Goal: Task Accomplishment & Management: Manage account settings

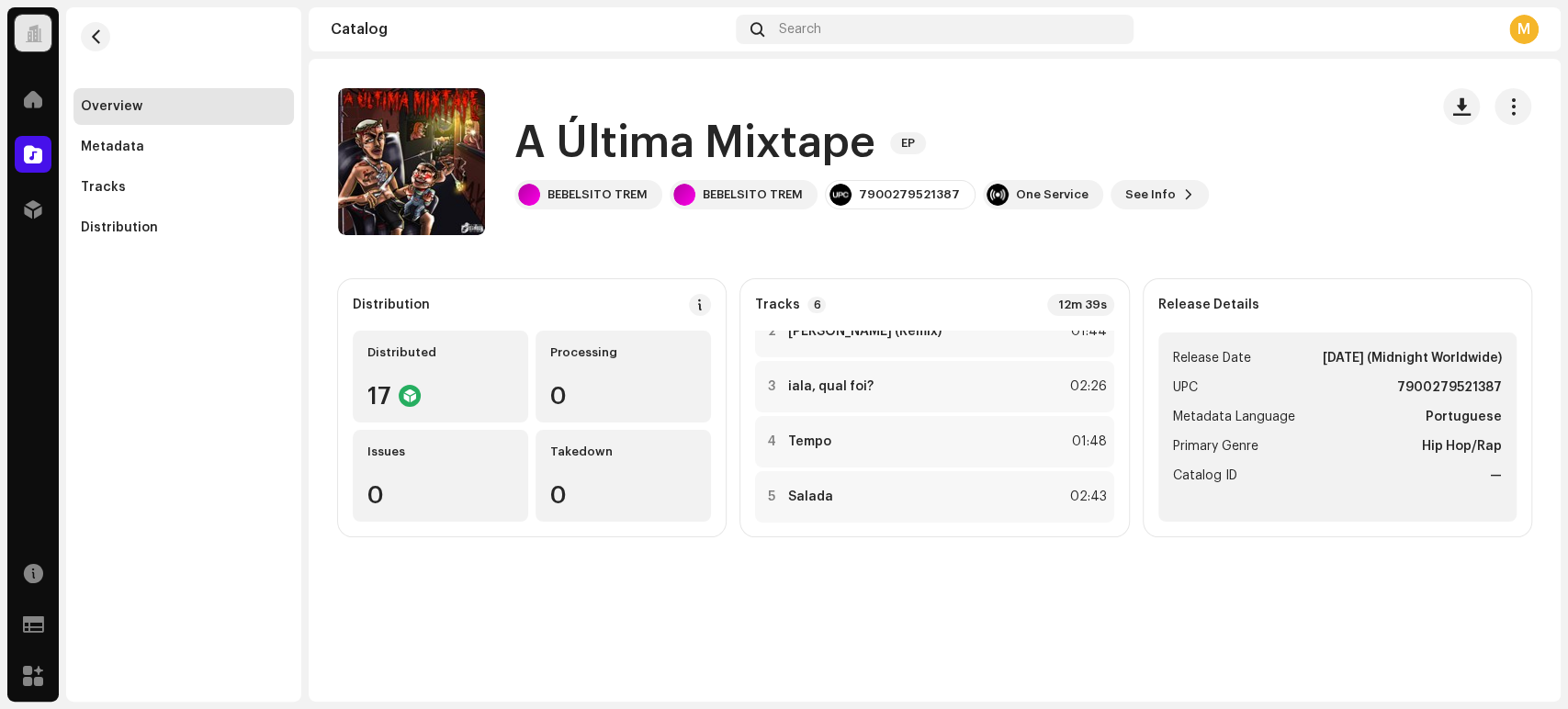
scroll to position [81, 0]
click at [849, 437] on div "4 Tempo 01:48" at bounding box center [934, 441] width 358 height 52
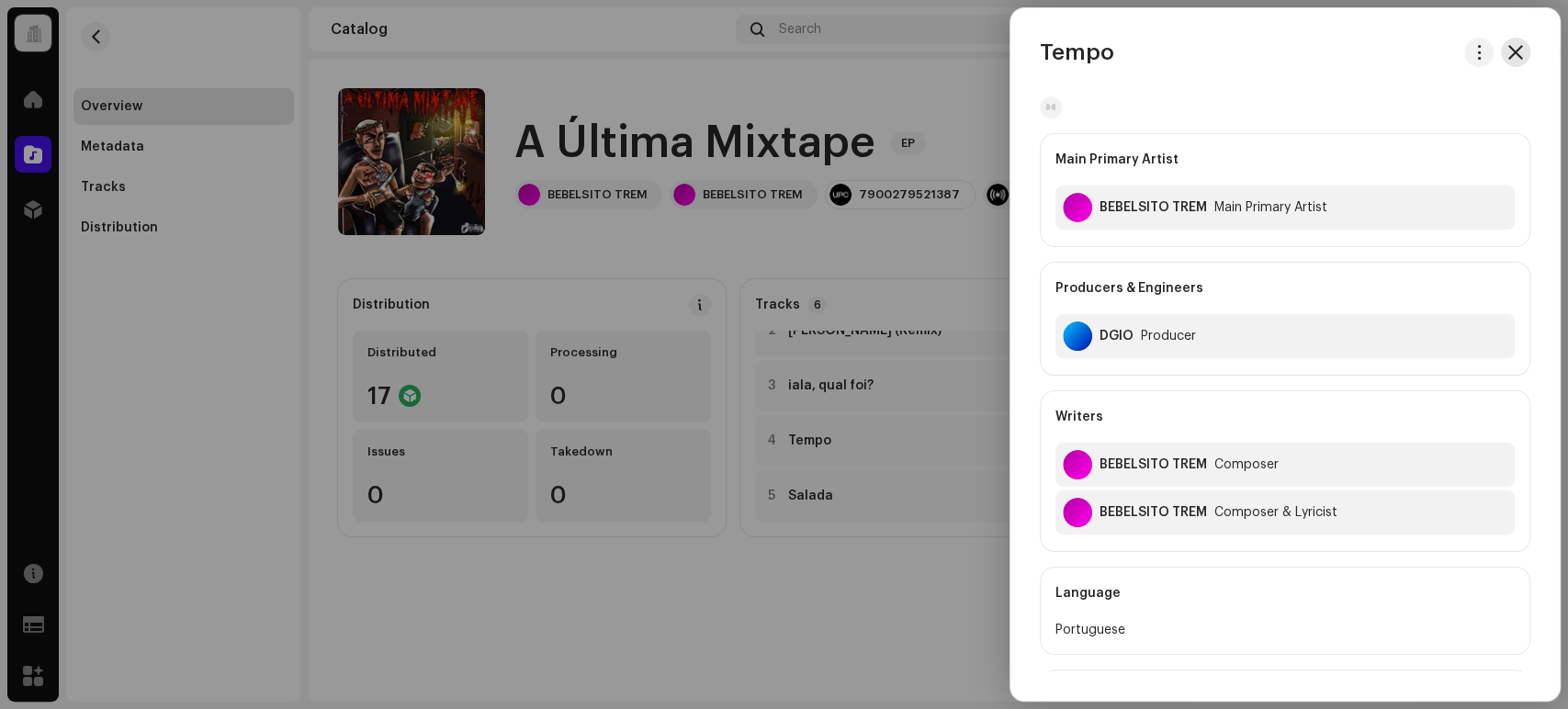
click at [1505, 64] on button "button" at bounding box center [1515, 52] width 29 height 29
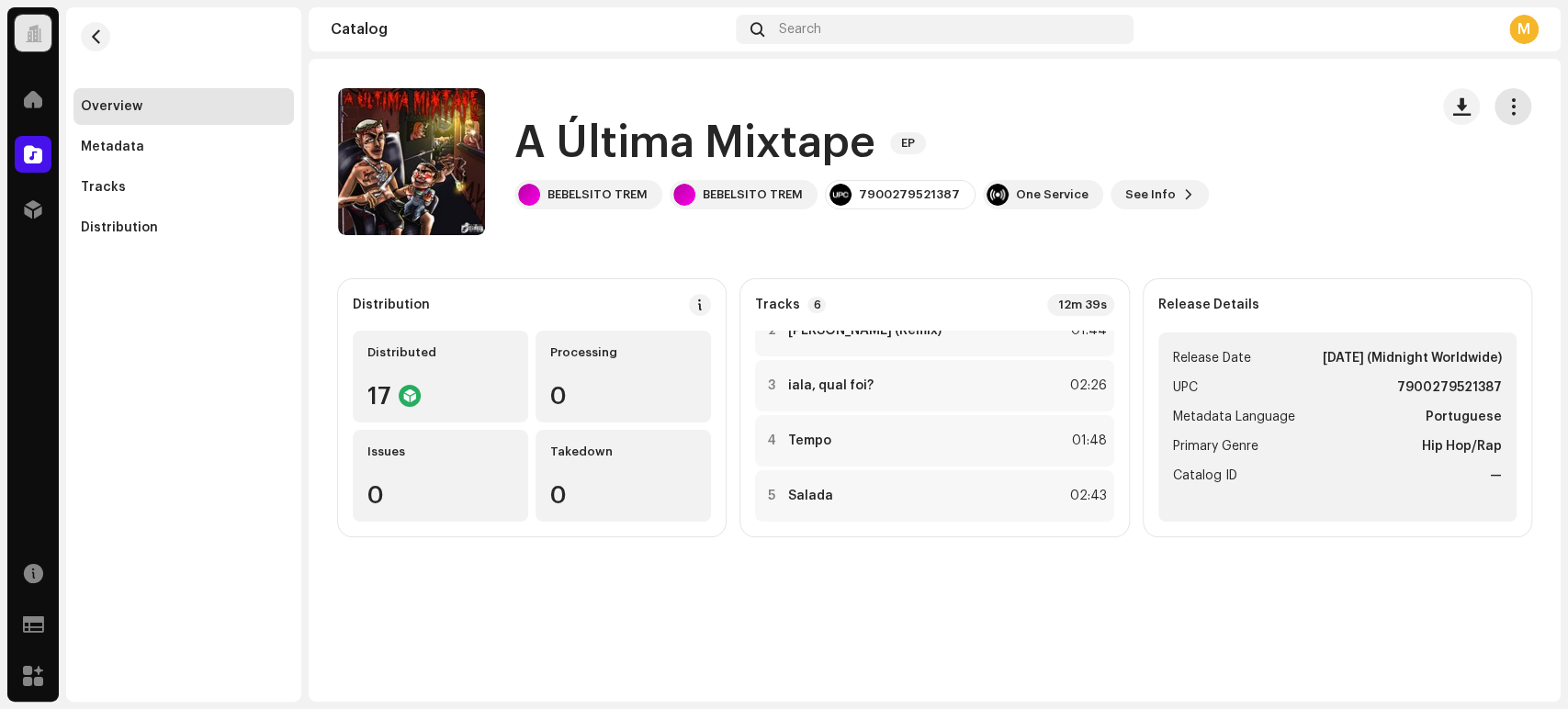
click at [1498, 101] on button "button" at bounding box center [1512, 106] width 37 height 37
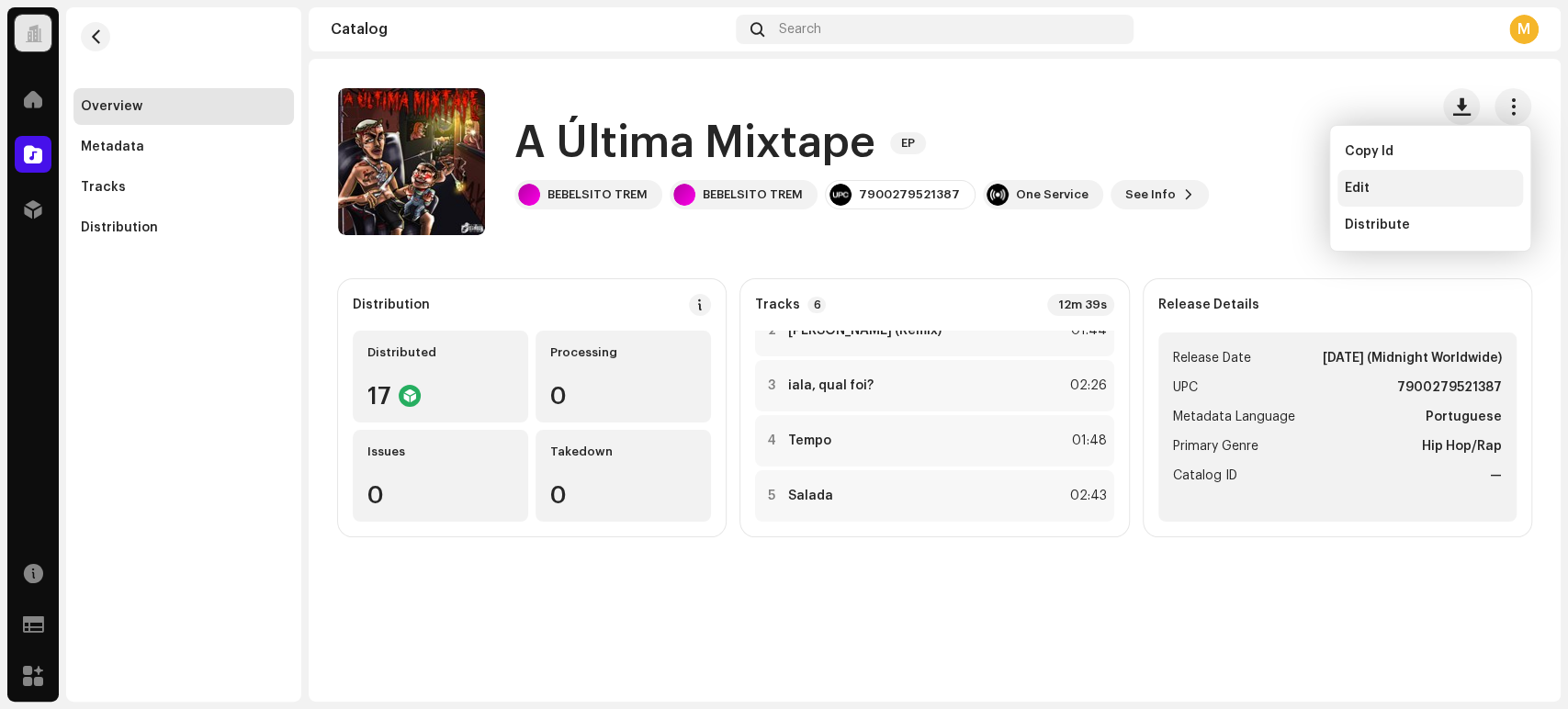
click at [1427, 180] on div "Edit" at bounding box center [1429, 187] width 171 height 15
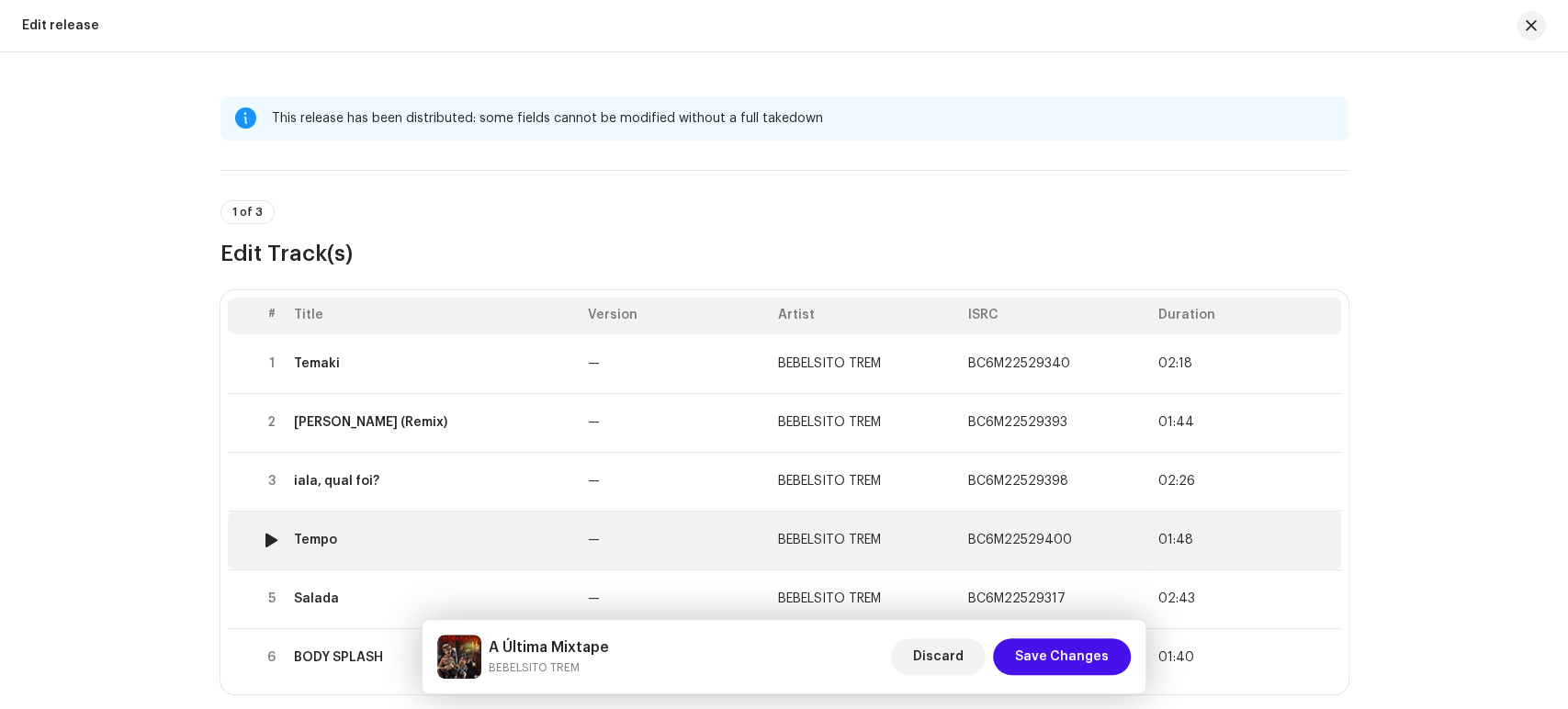
click at [496, 522] on td "Tempo" at bounding box center [433, 539] width 294 height 59
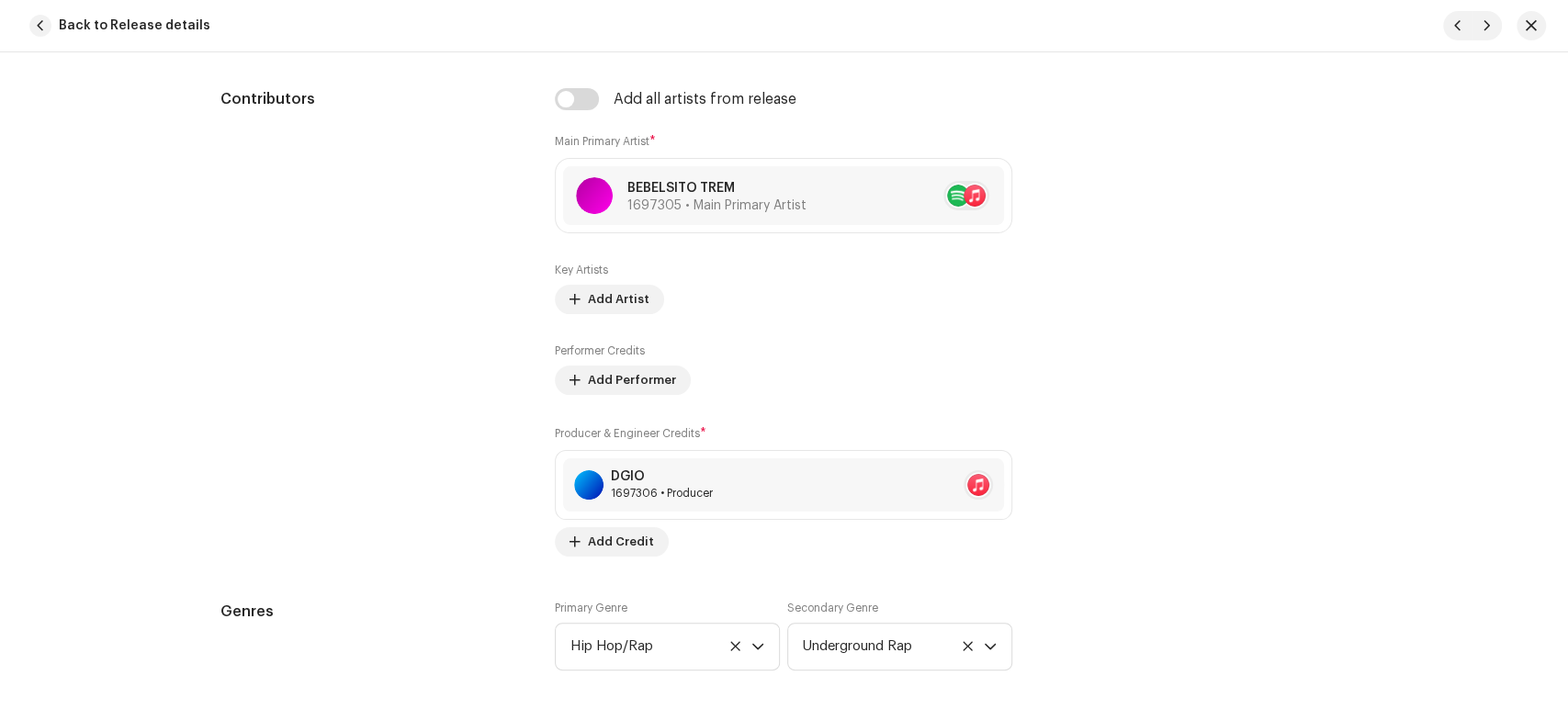
scroll to position [1352, 0]
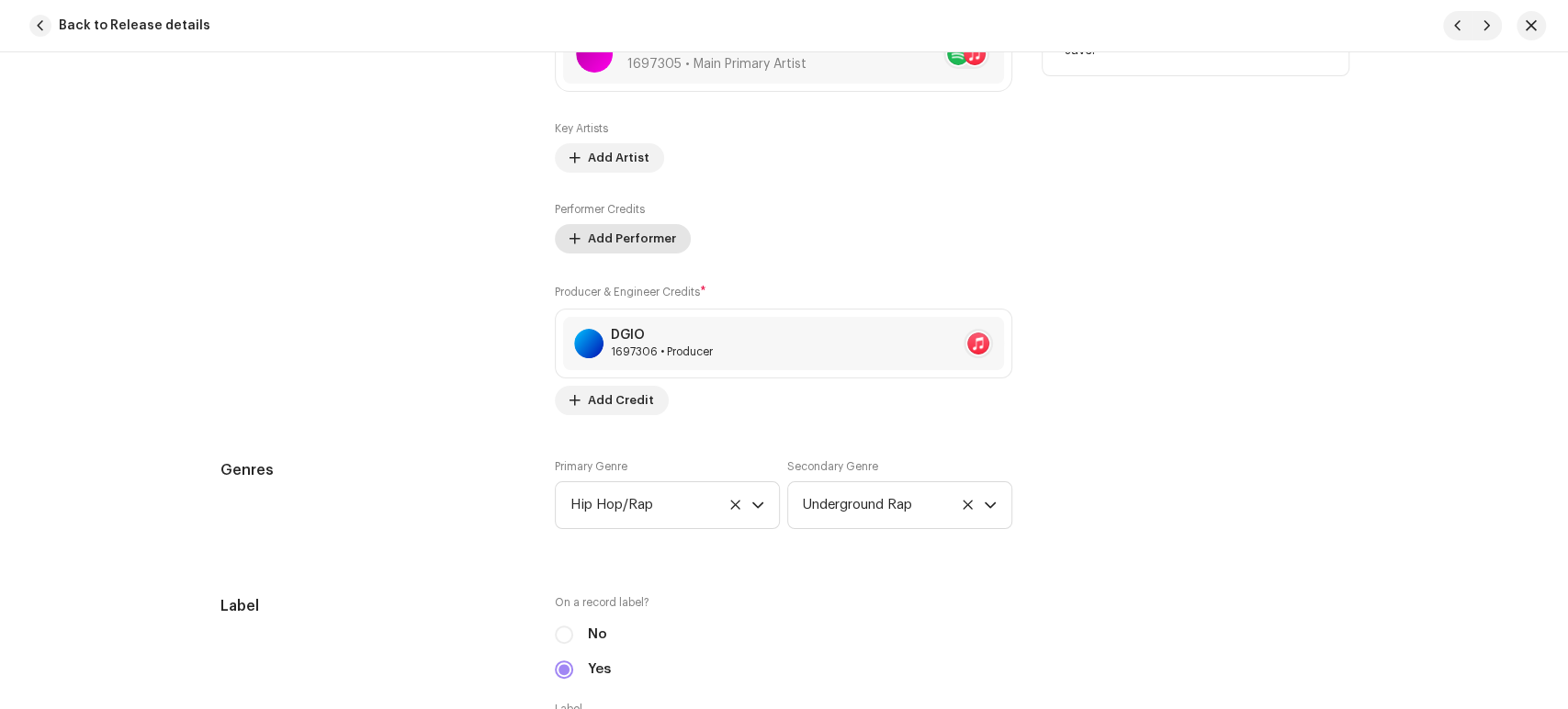
click at [617, 238] on span "Add Performer" at bounding box center [631, 238] width 88 height 37
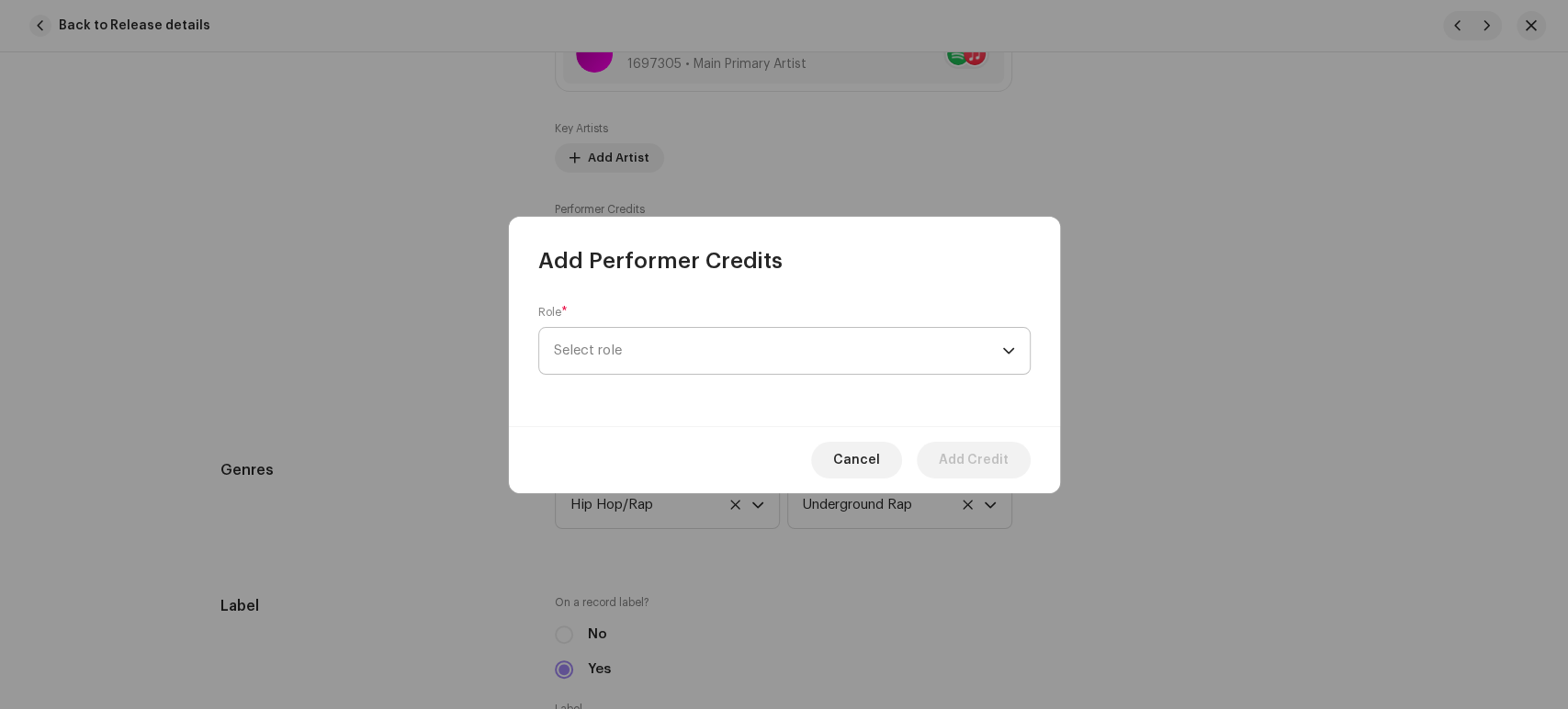
click at [618, 351] on span "Select role" at bounding box center [777, 351] width 448 height 46
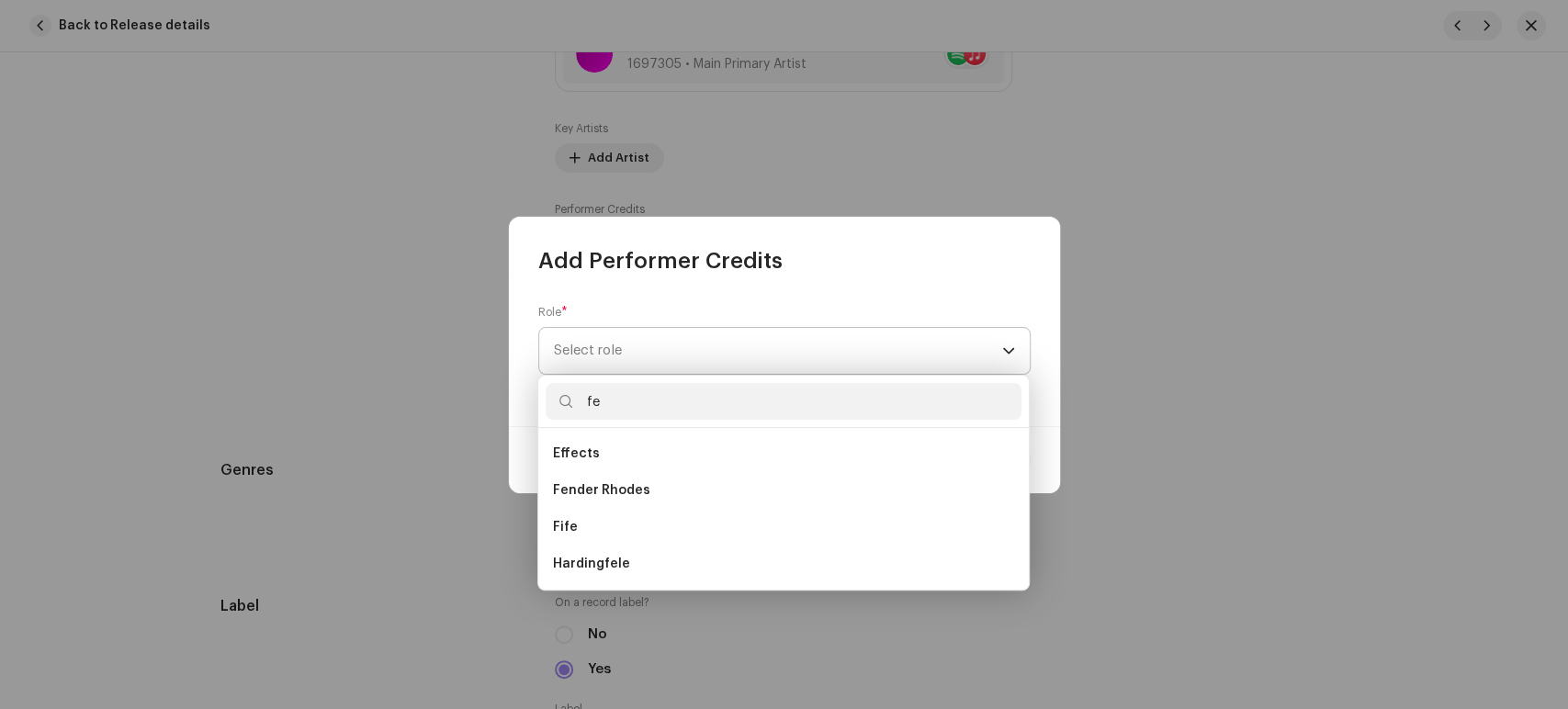
type input "f"
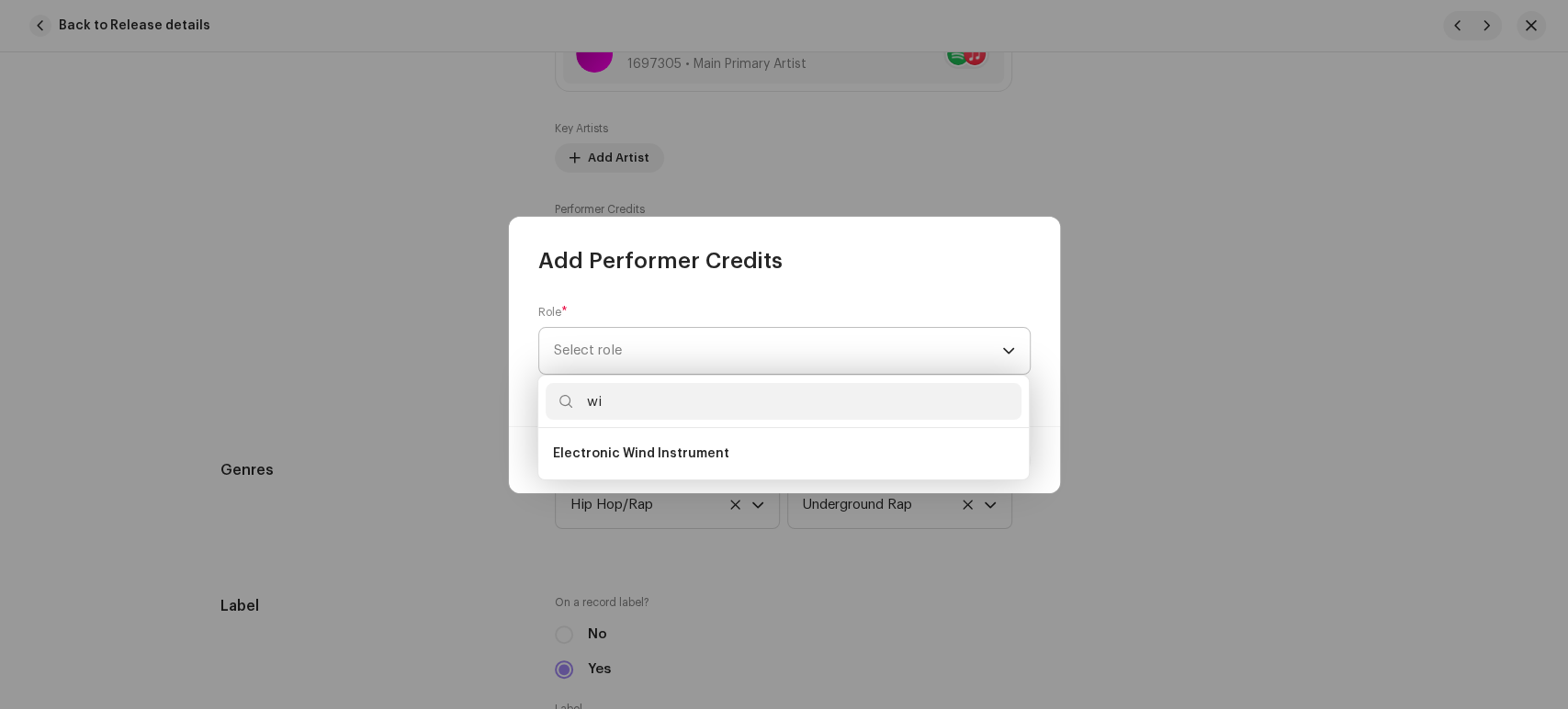
type input "wit"
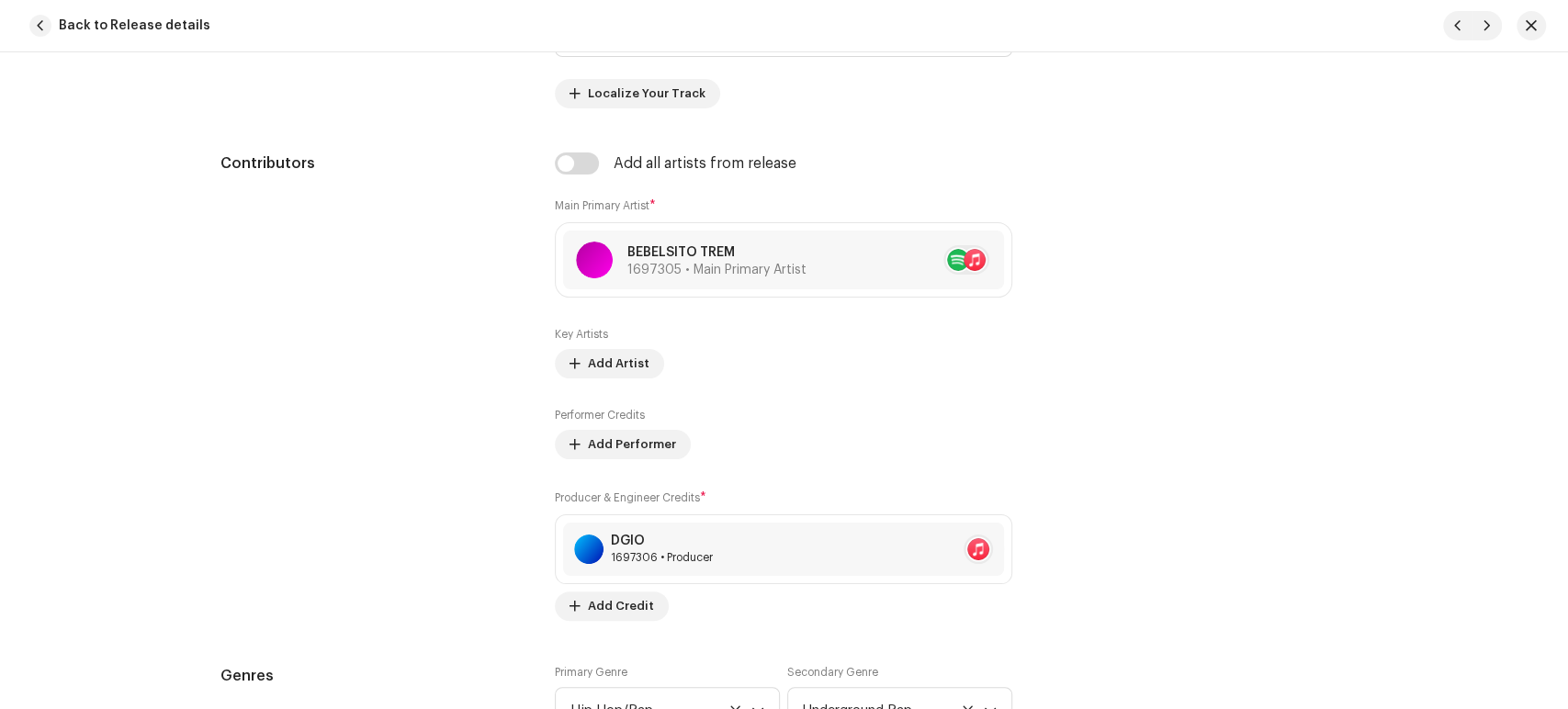
scroll to position [1132, 0]
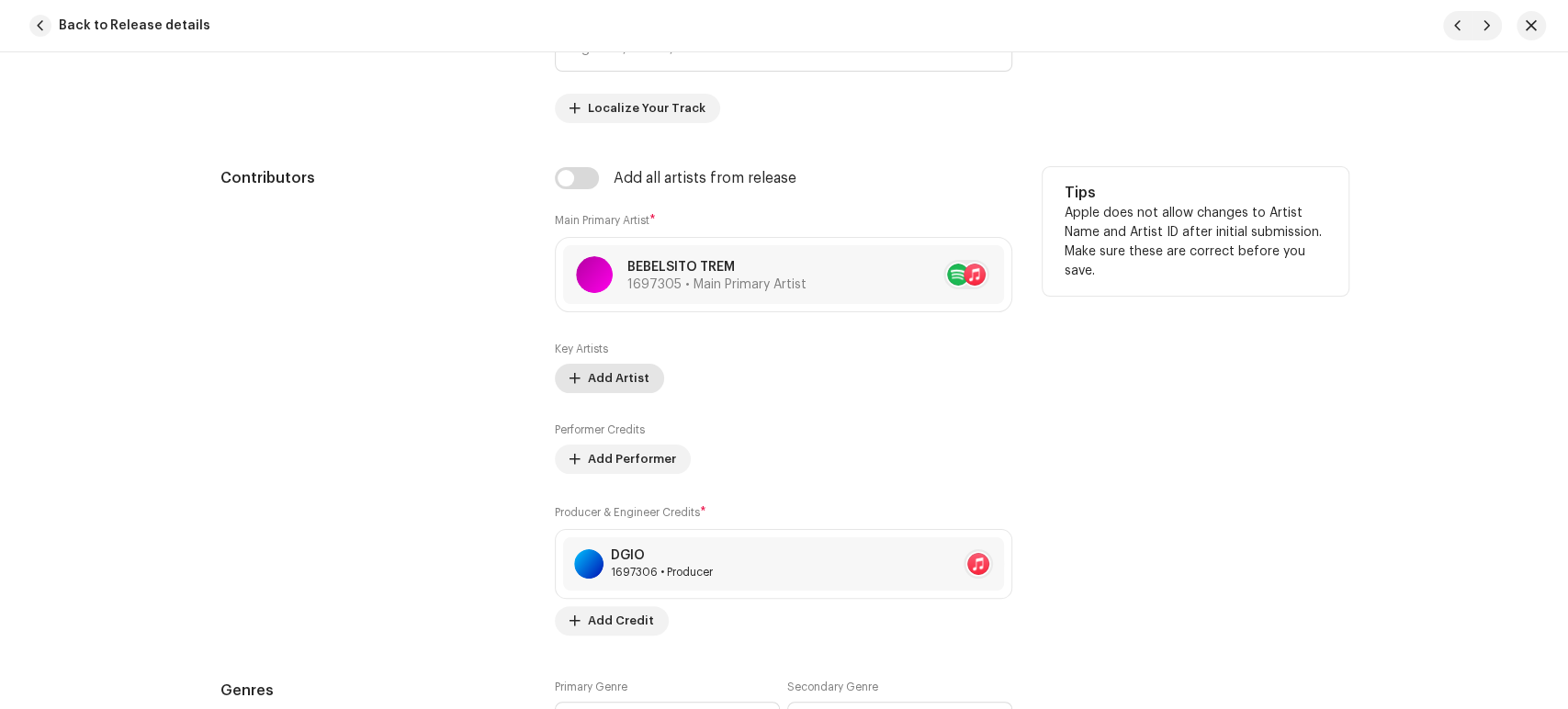
click at [626, 380] on span "Add Artist" at bounding box center [618, 378] width 62 height 37
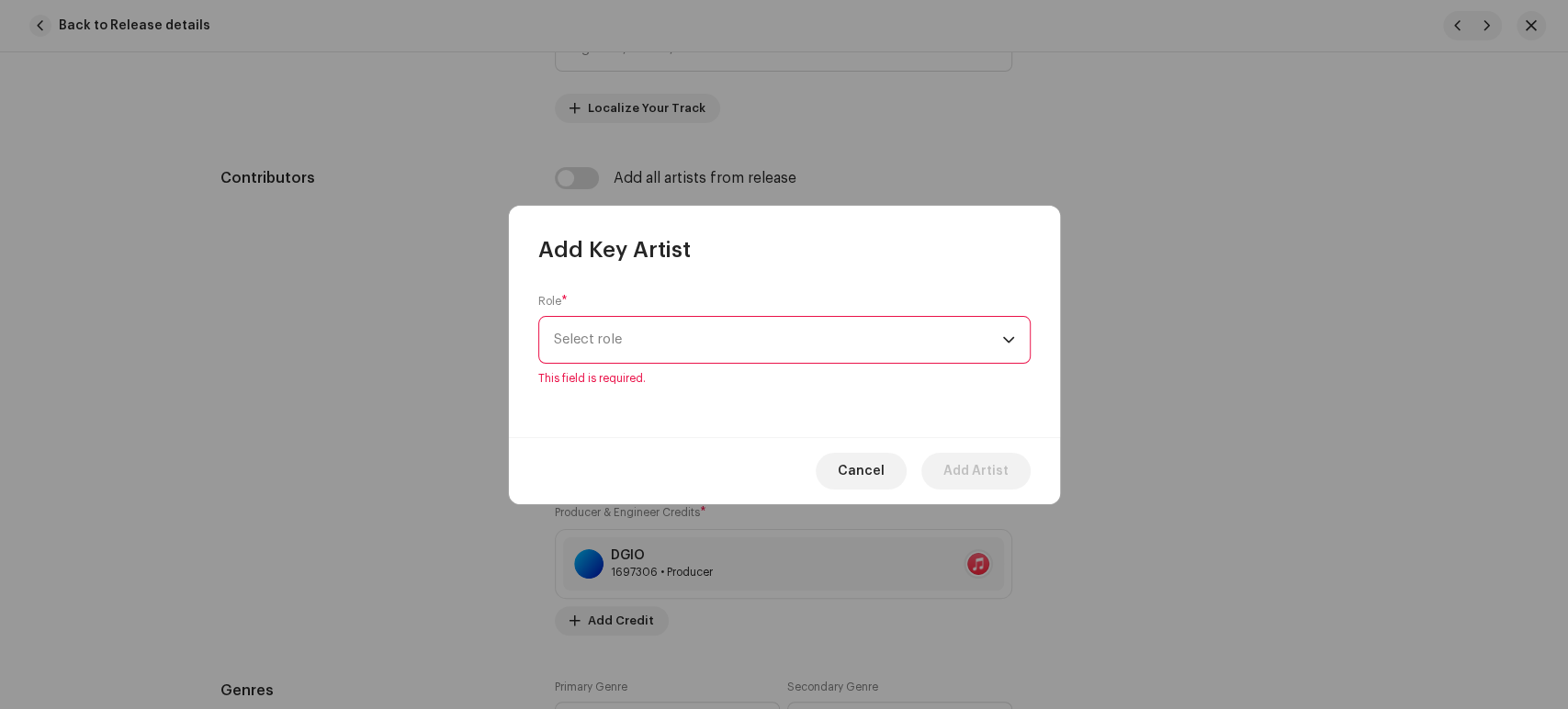
click at [620, 314] on div "Role * Select role This field is required." at bounding box center [785, 340] width 493 height 92
click at [628, 334] on span "Select role" at bounding box center [777, 340] width 448 height 46
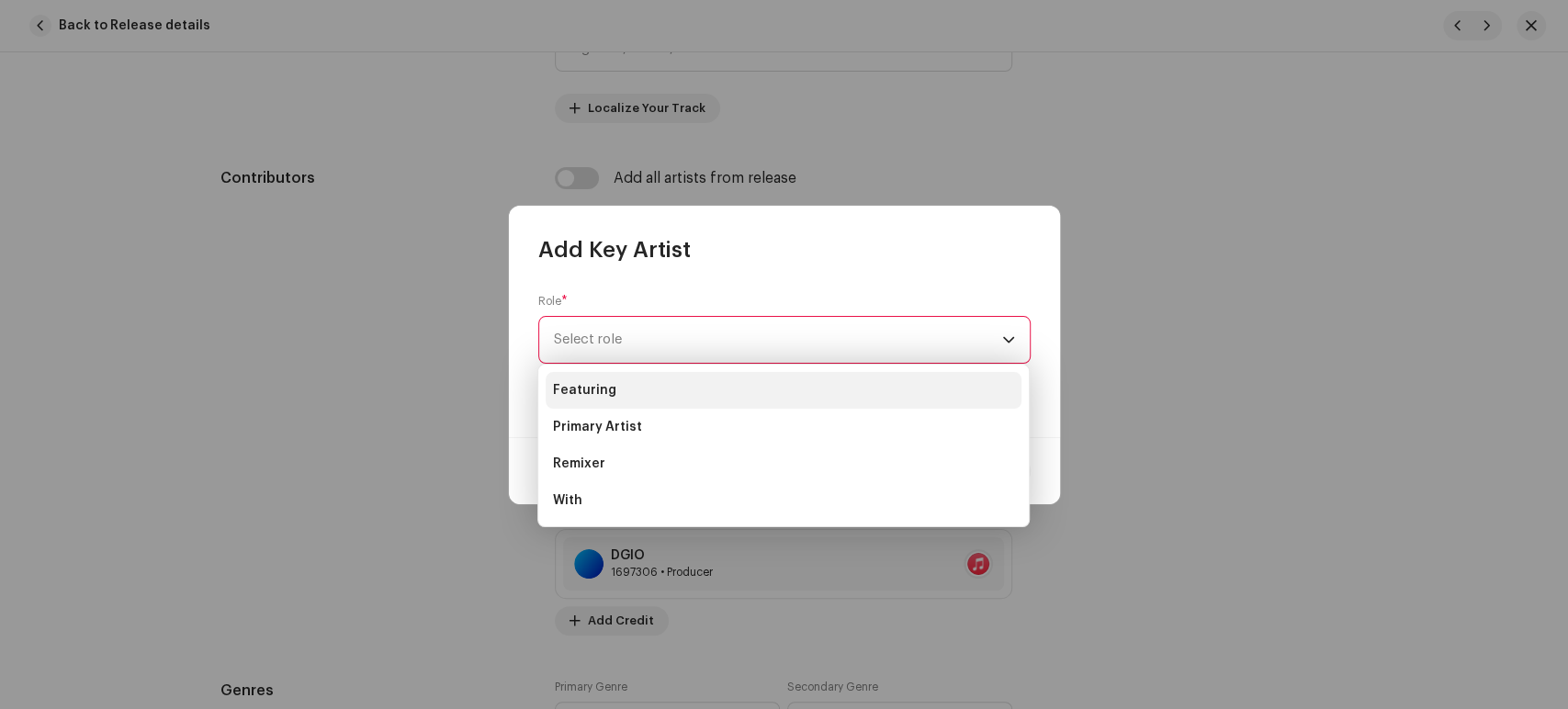
click at [637, 383] on li "Featuring" at bounding box center [783, 390] width 476 height 37
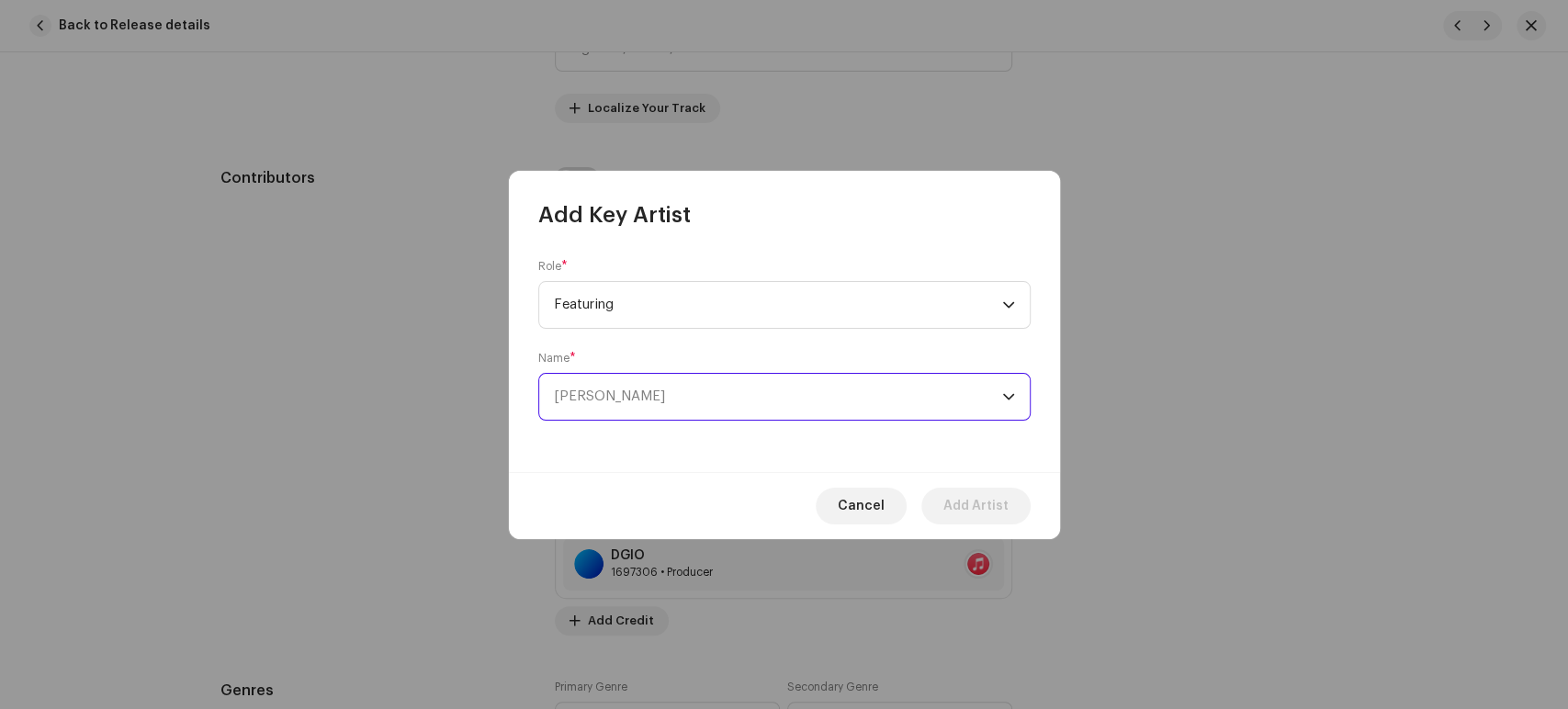
click at [659, 412] on span "[PERSON_NAME]" at bounding box center [777, 397] width 448 height 46
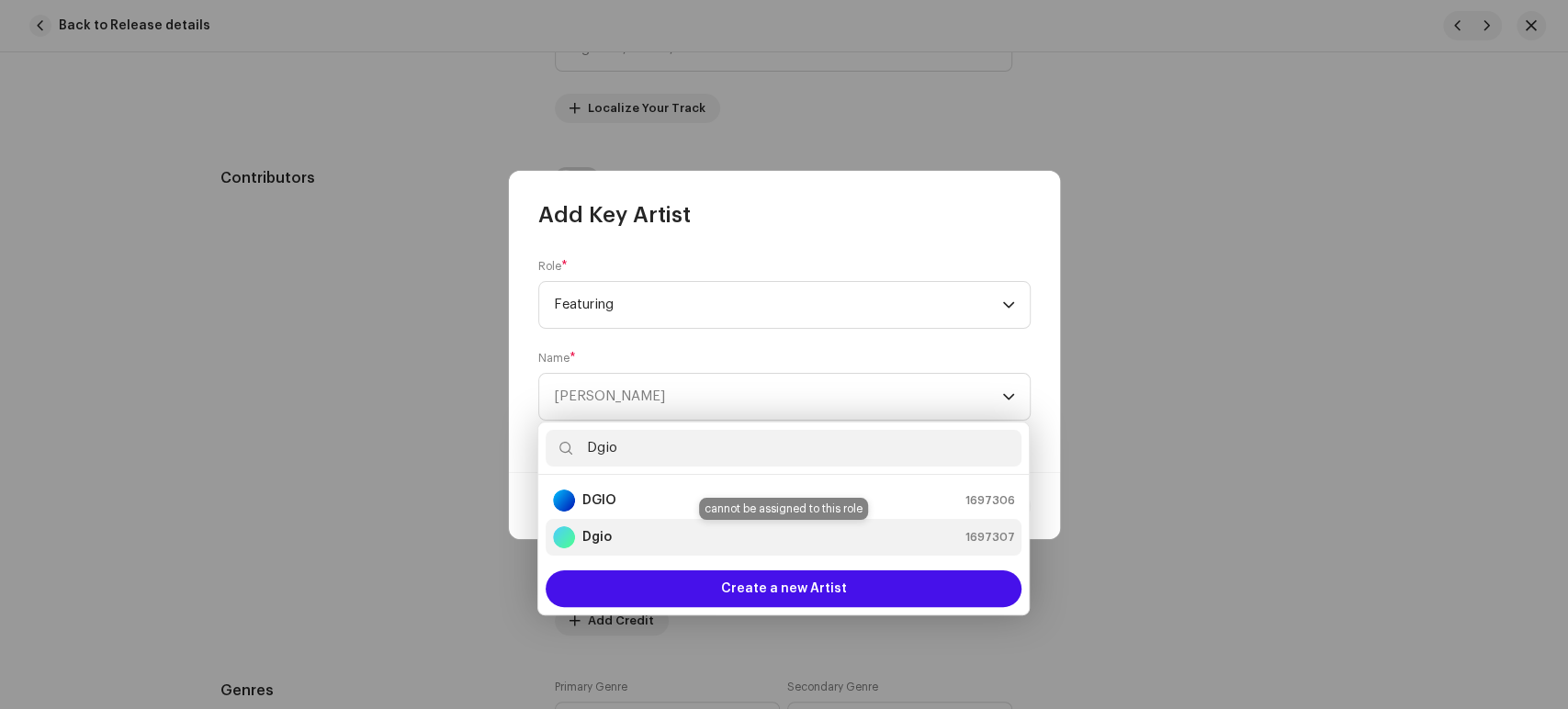
type input "Dgio"
click at [667, 534] on div "Dgio 1697307" at bounding box center [783, 537] width 461 height 22
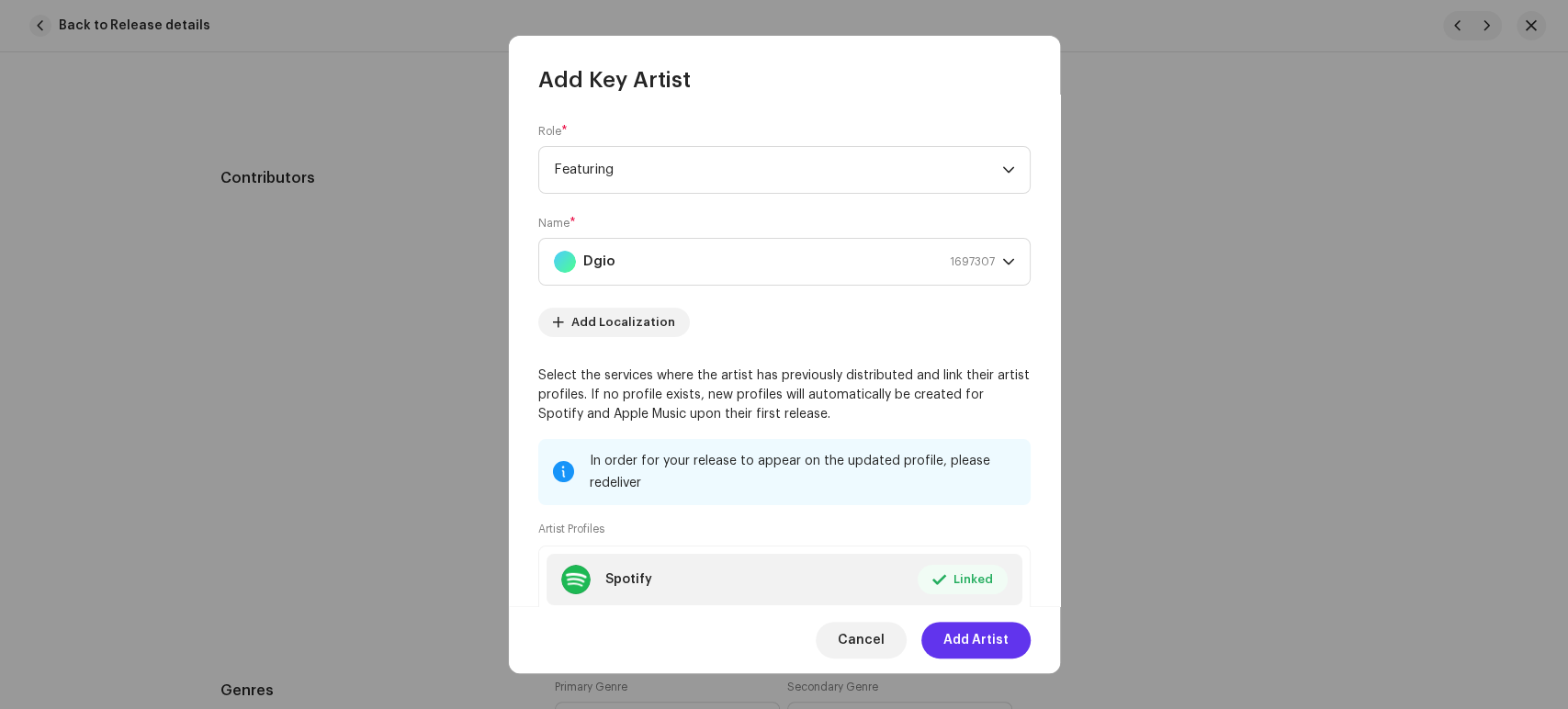
click at [951, 627] on span "Add Artist" at bounding box center [976, 639] width 65 height 37
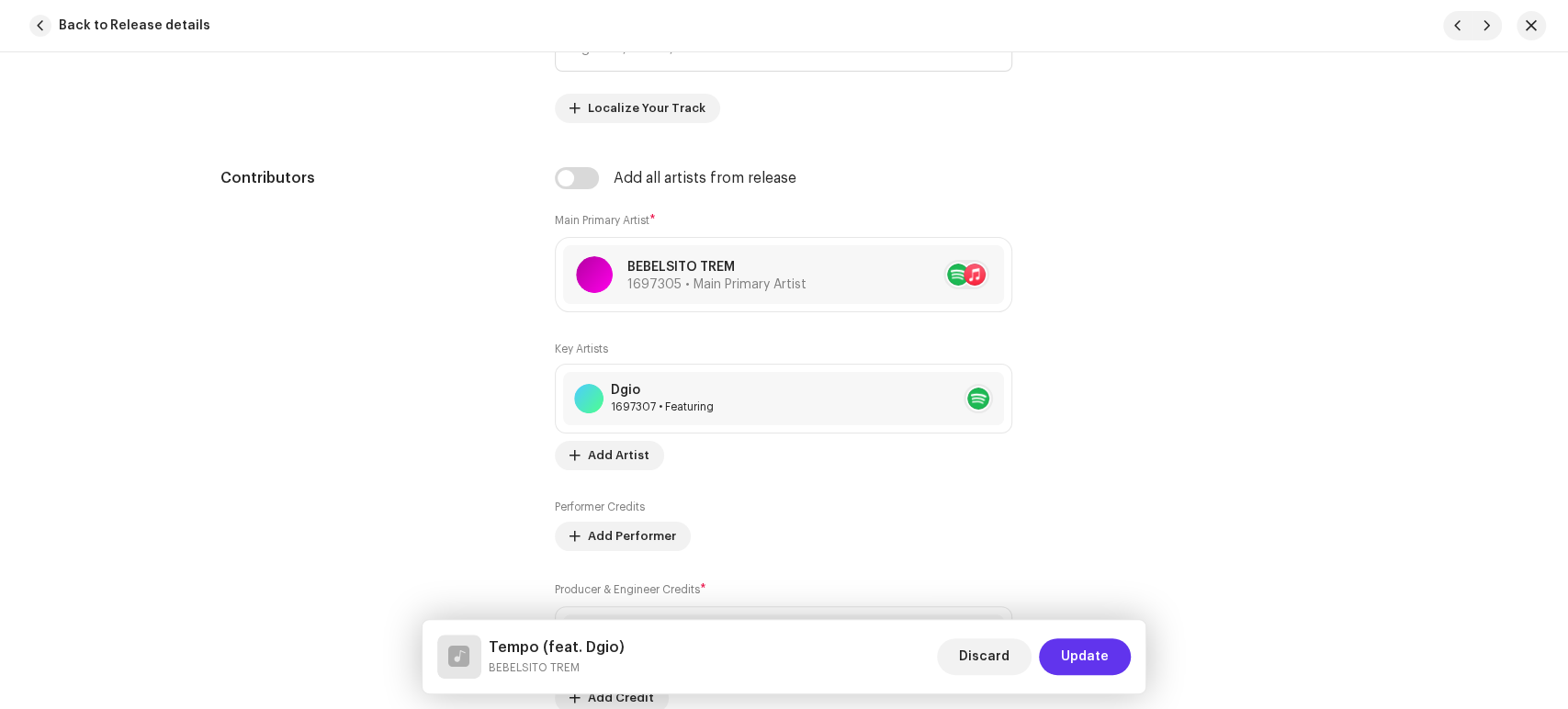
click at [1107, 651] on span "Update" at bounding box center [1085, 656] width 48 height 37
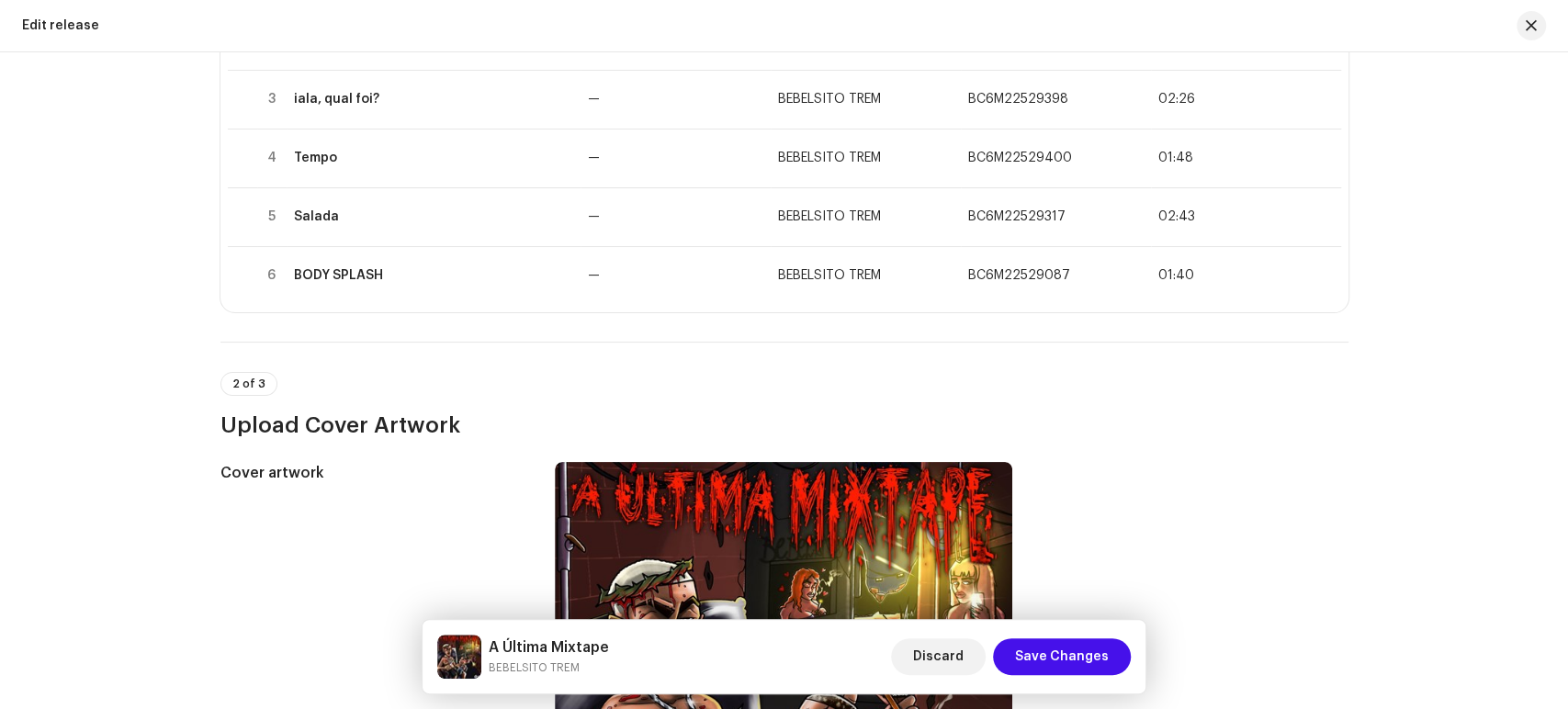
scroll to position [511, 0]
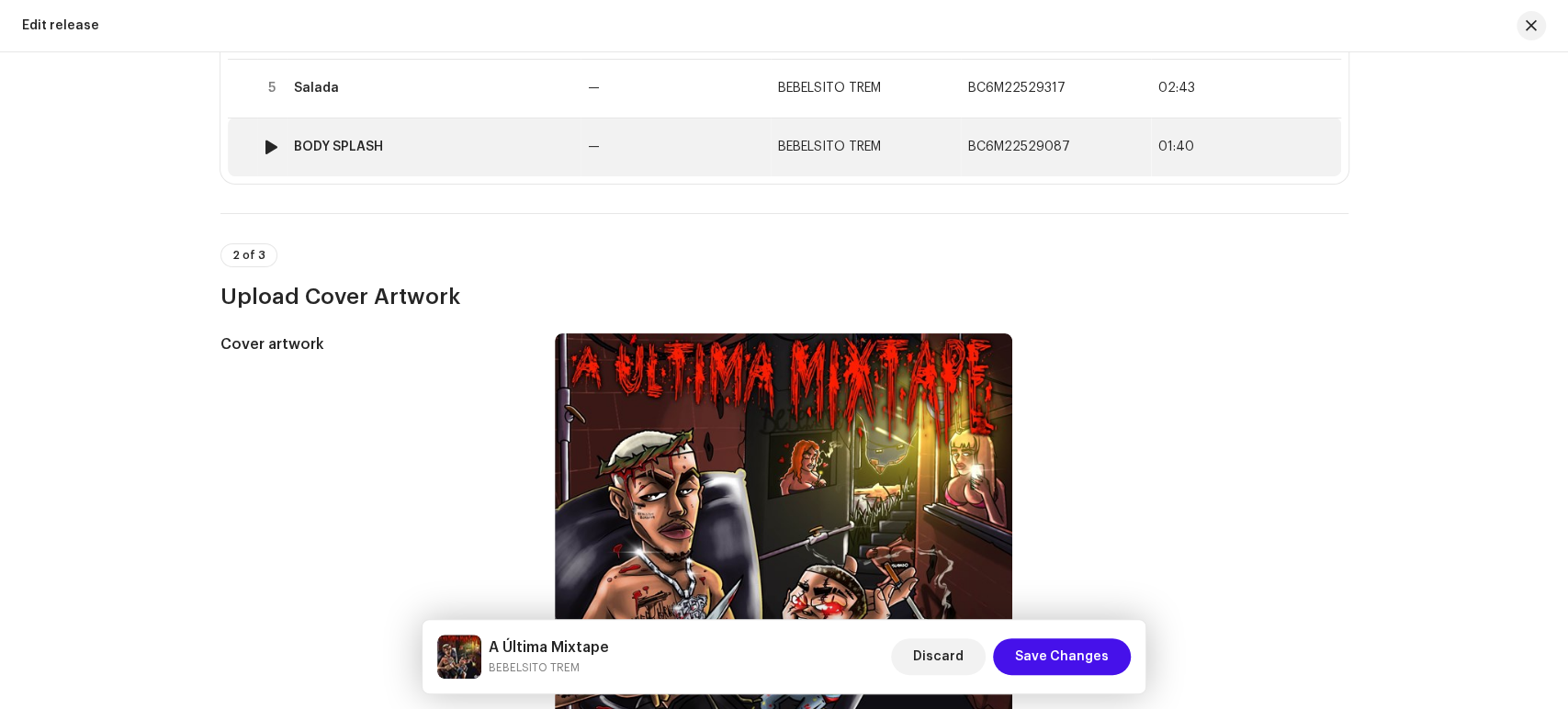
click at [678, 148] on td "—" at bounding box center [675, 147] width 191 height 59
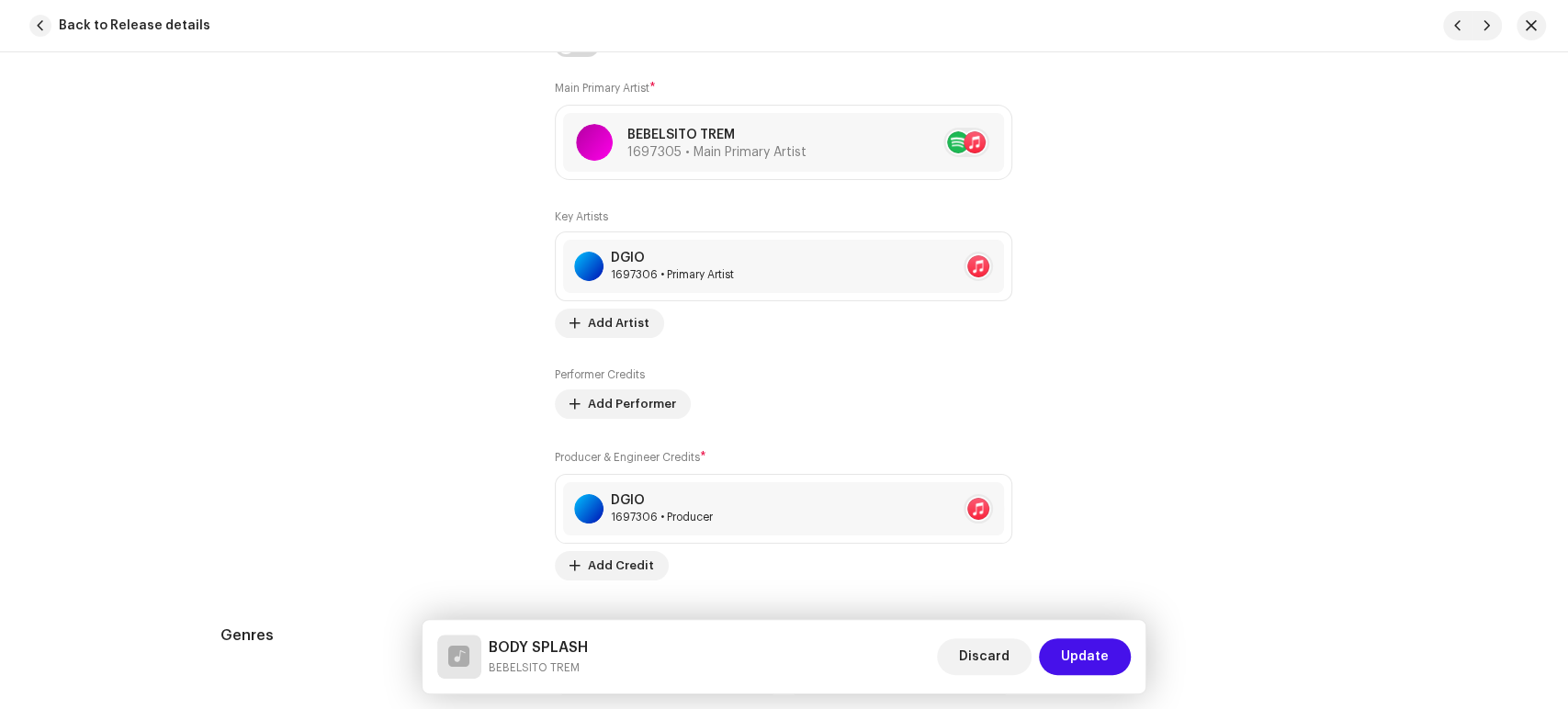
scroll to position [1264, 0]
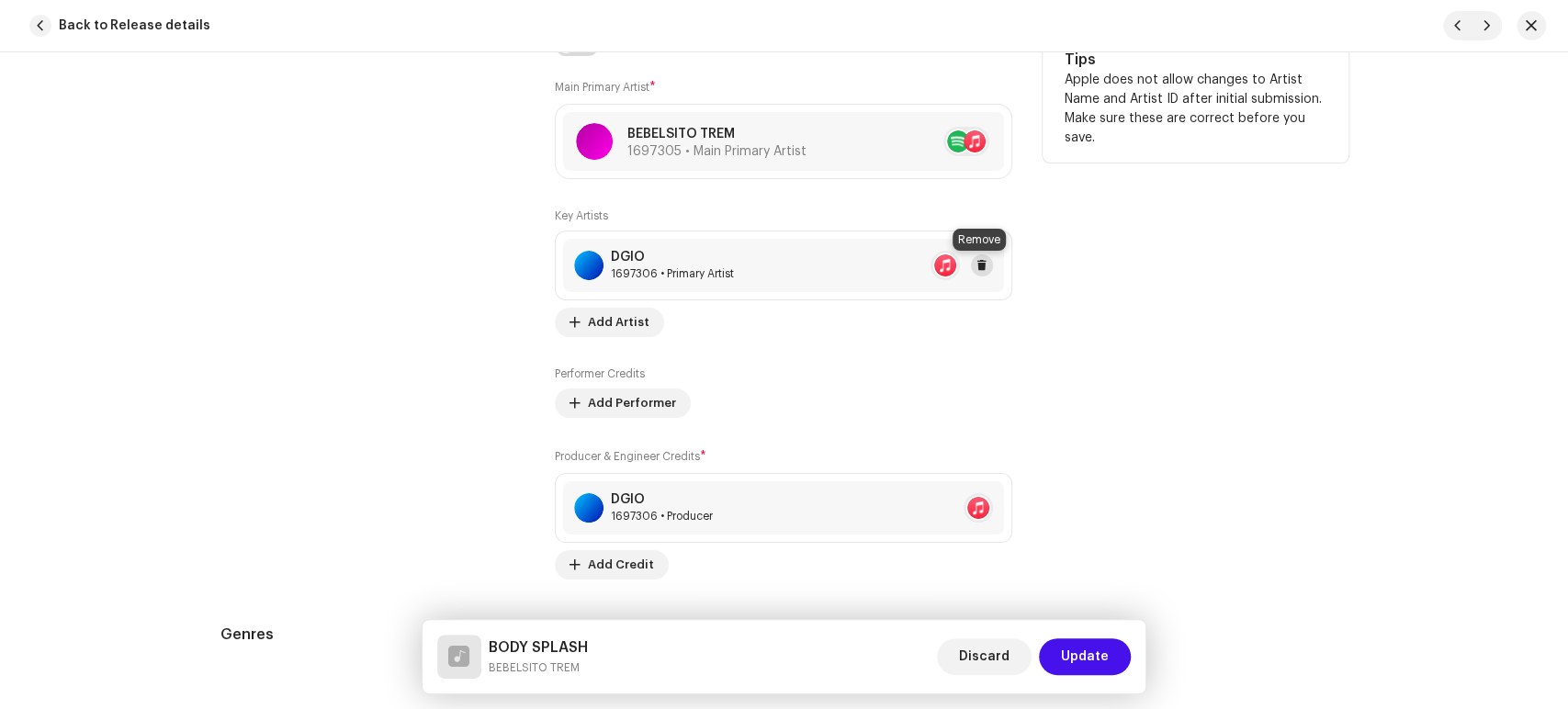
click at [978, 267] on span at bounding box center [981, 265] width 11 height 15
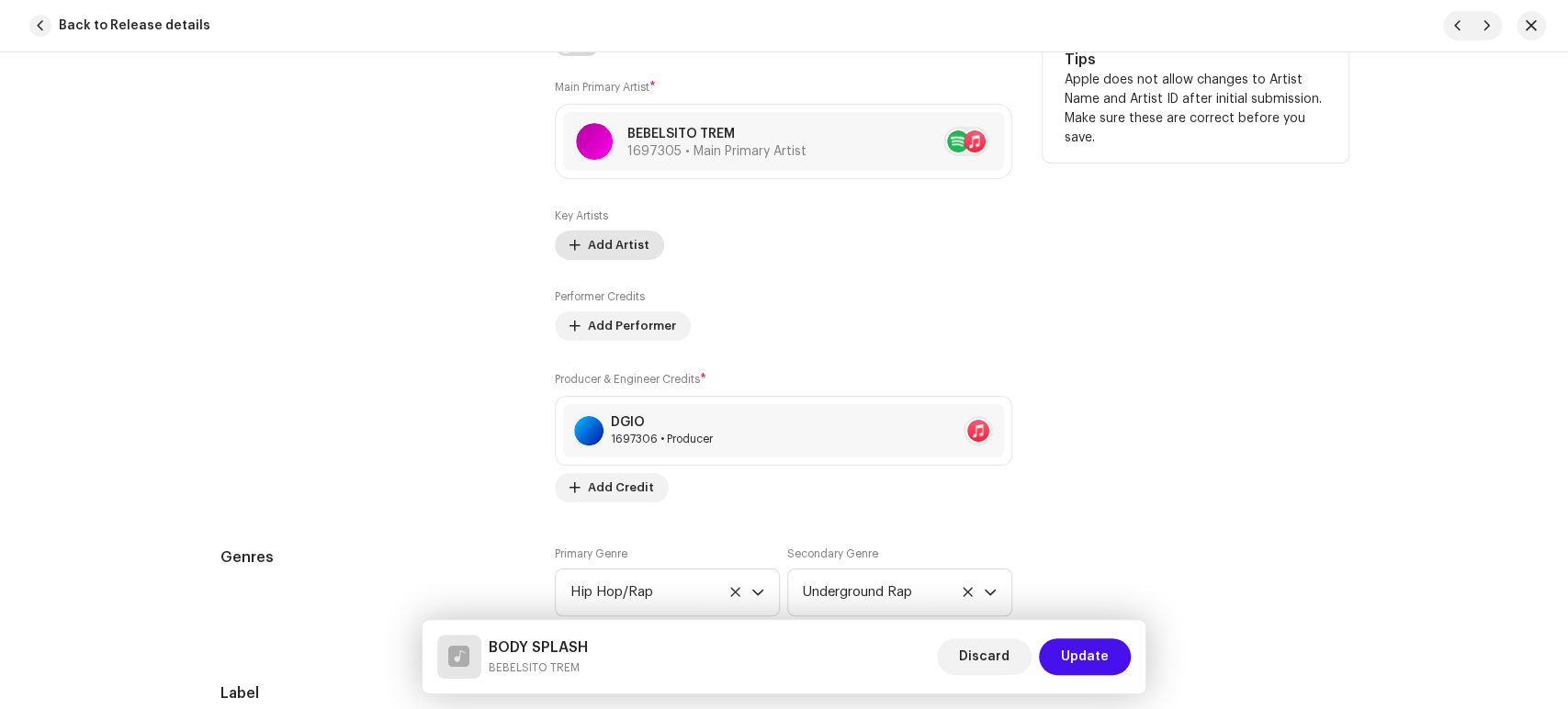
click at [593, 233] on span "Add Artist" at bounding box center [618, 244] width 62 height 37
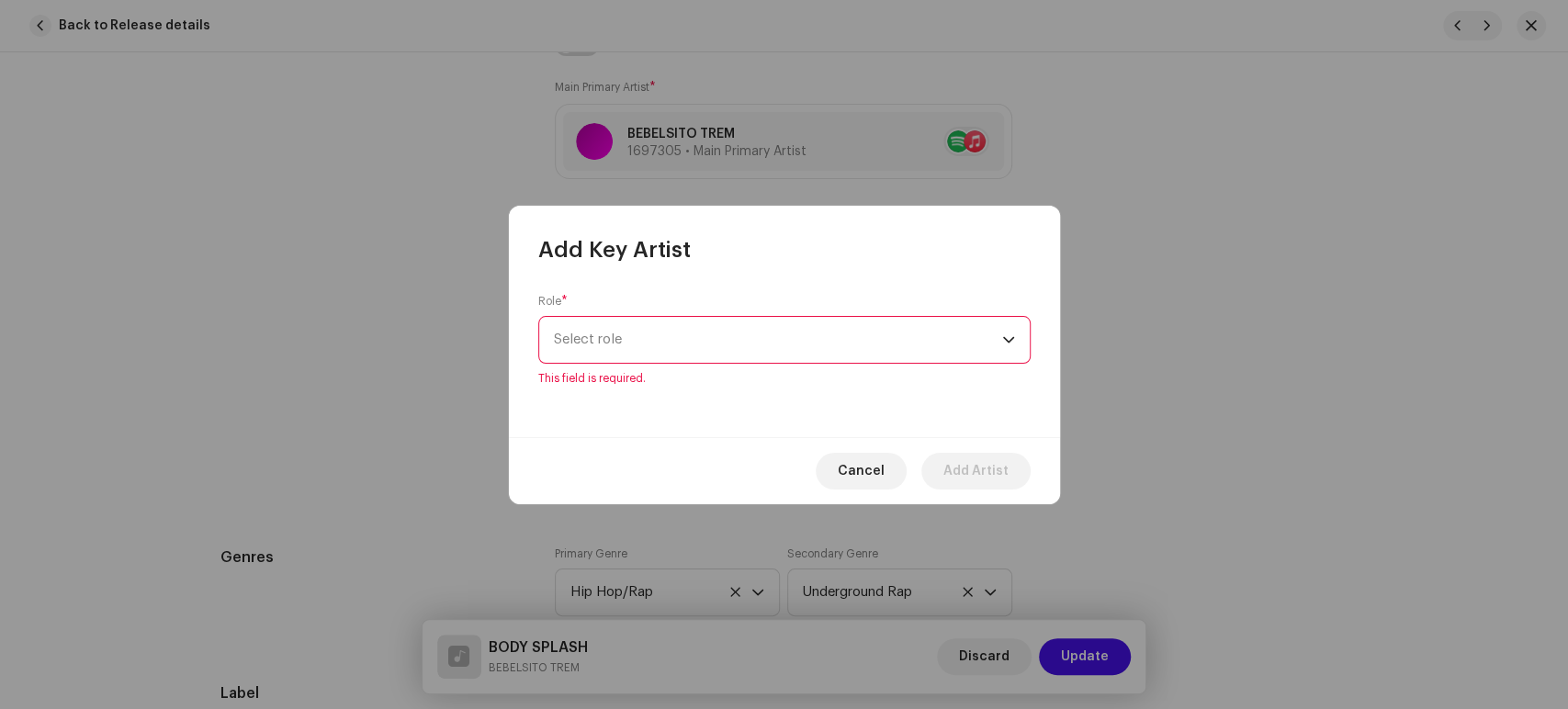
click at [643, 322] on span "Select role" at bounding box center [777, 340] width 448 height 46
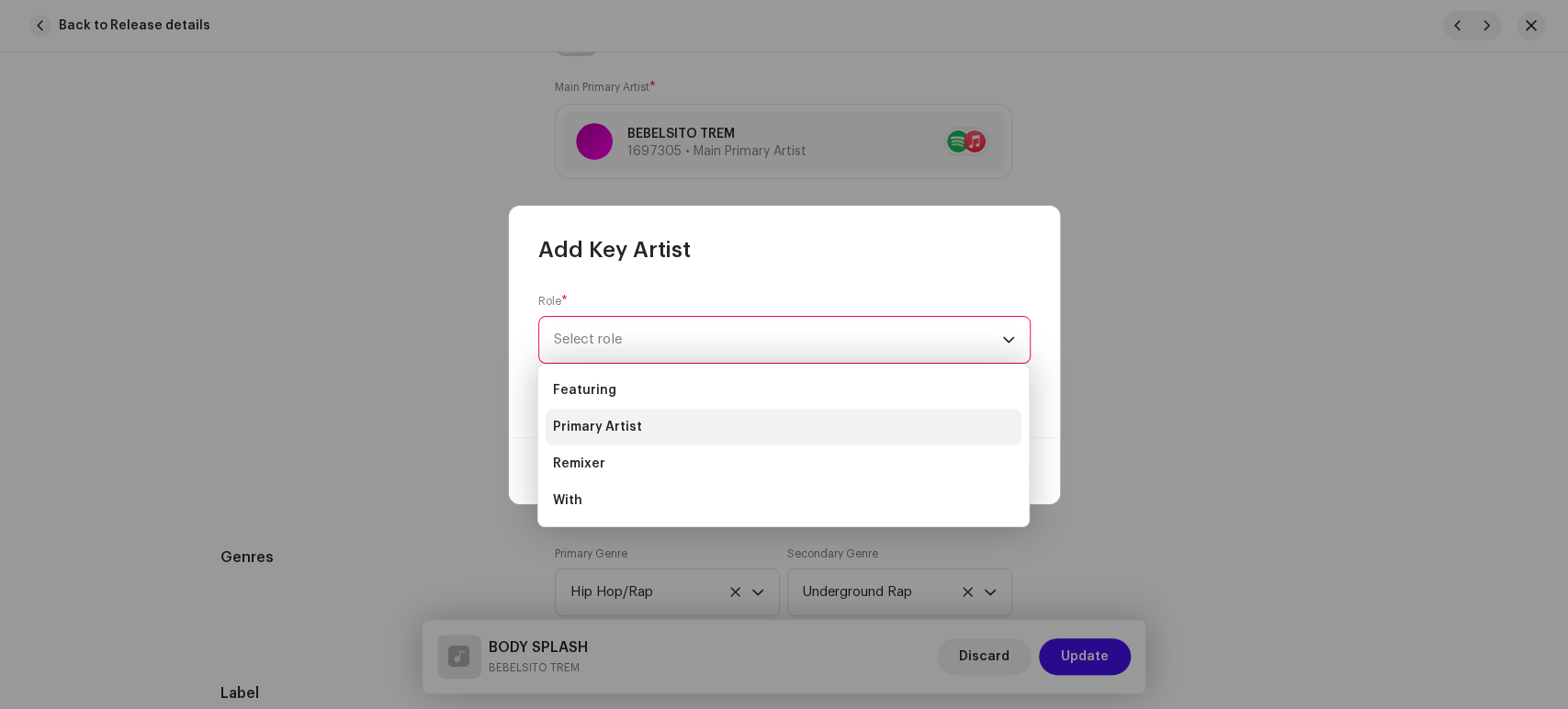
click at [630, 428] on span "Primary Artist" at bounding box center [596, 427] width 89 height 18
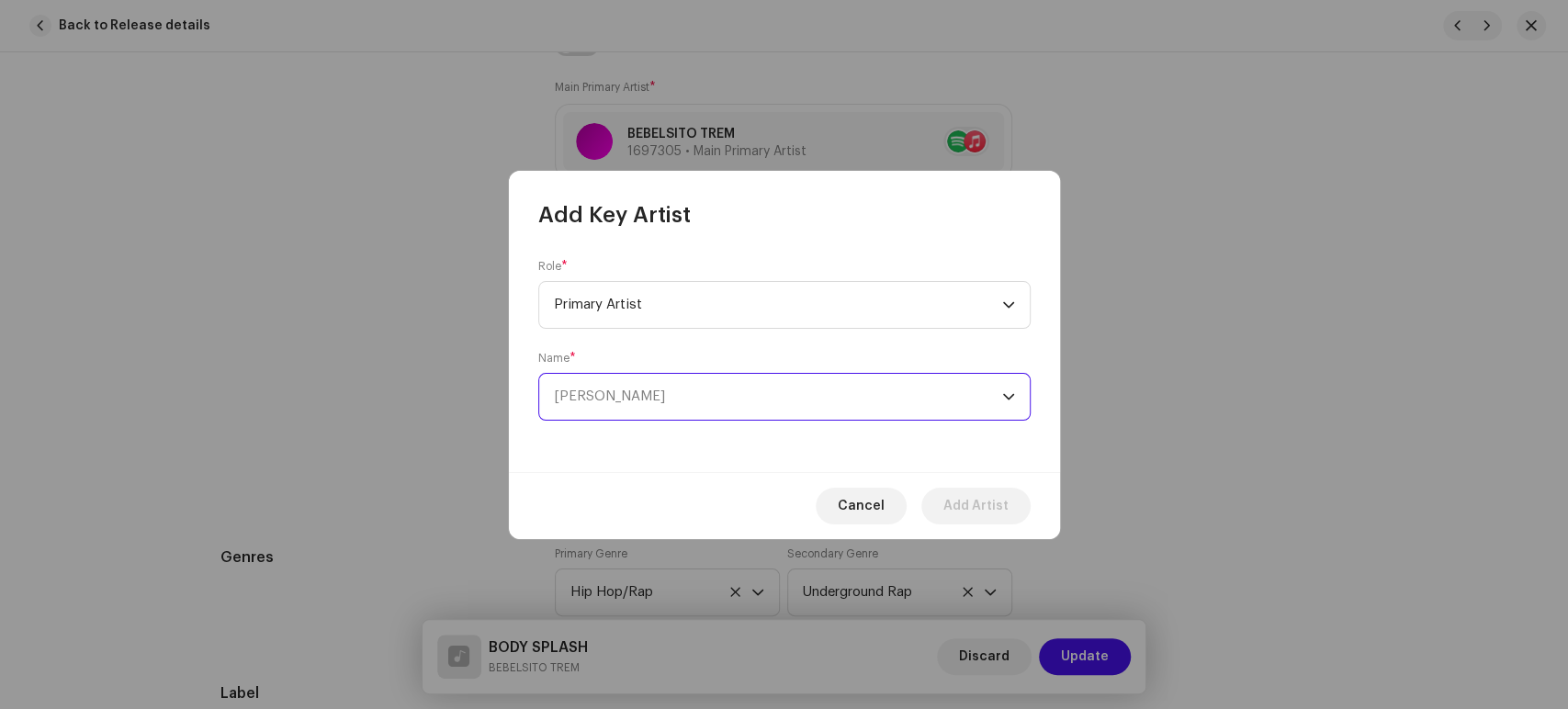
click at [621, 389] on span "[PERSON_NAME]" at bounding box center [608, 396] width 111 height 14
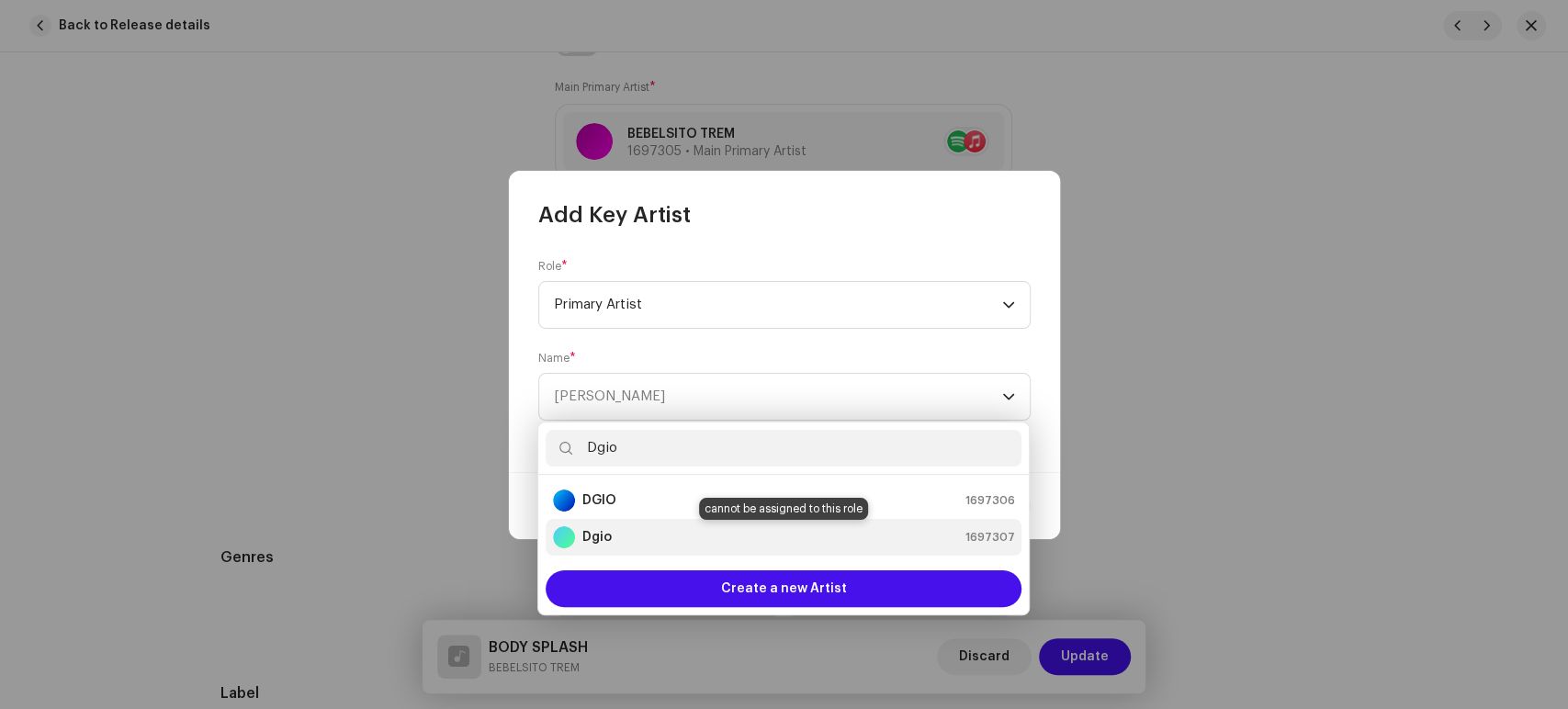
type input "Dgio"
click at [646, 534] on div "Dgio 1697307" at bounding box center [783, 537] width 461 height 22
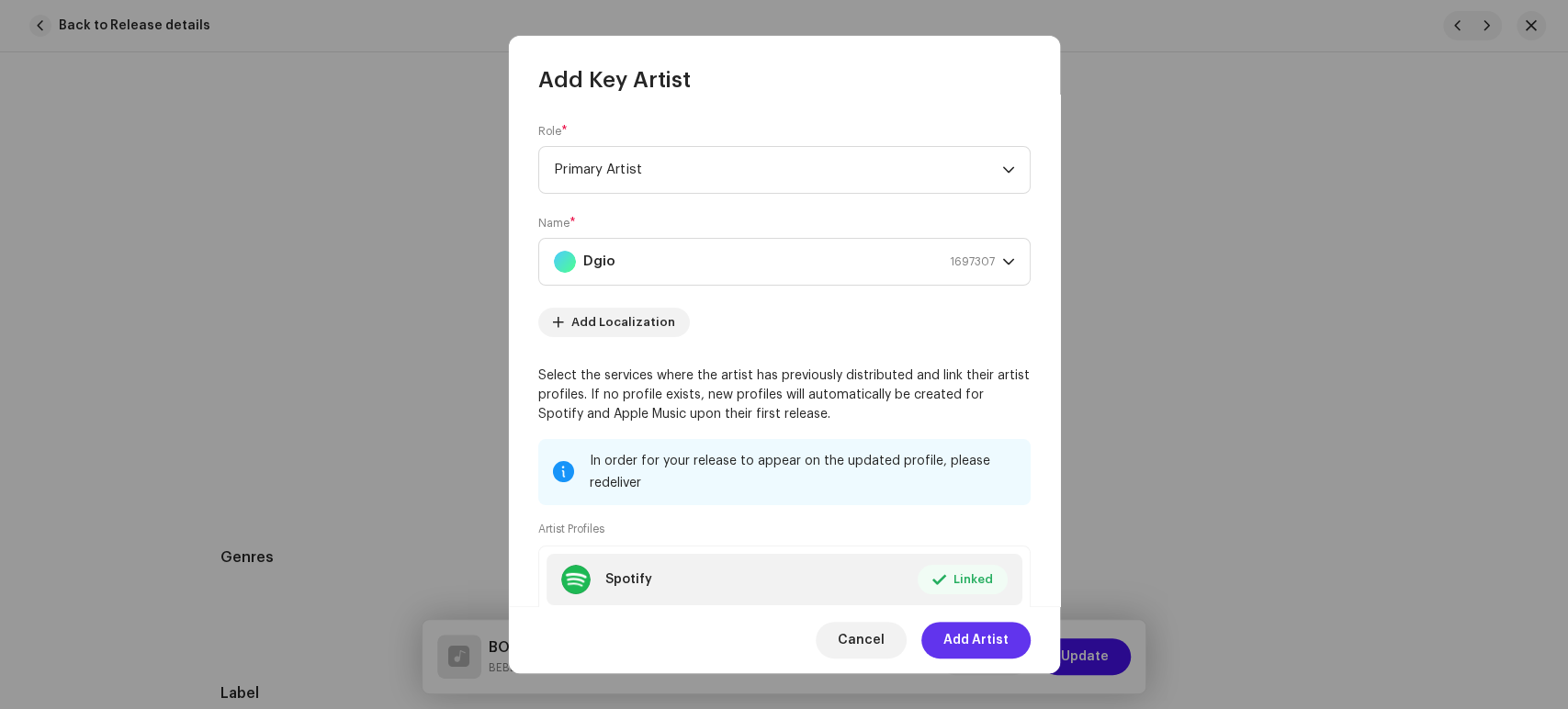
click at [959, 637] on span "Add Artist" at bounding box center [976, 639] width 65 height 37
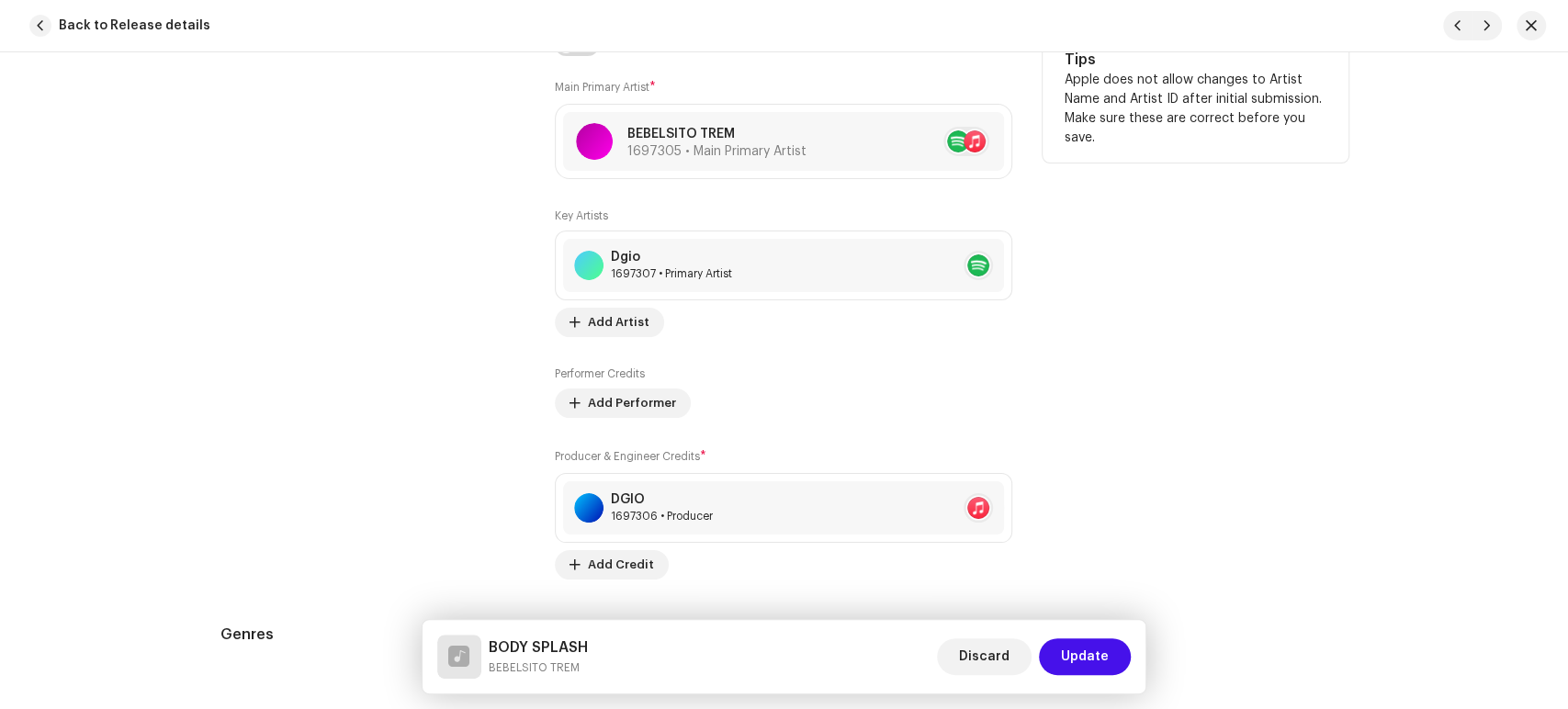
click at [588, 342] on div "Key Artists Dgio 1697307 • Primary Artist No selected item Add Artist Performer…" at bounding box center [783, 394] width 458 height 371
click at [595, 310] on span "Add Artist" at bounding box center [618, 322] width 62 height 37
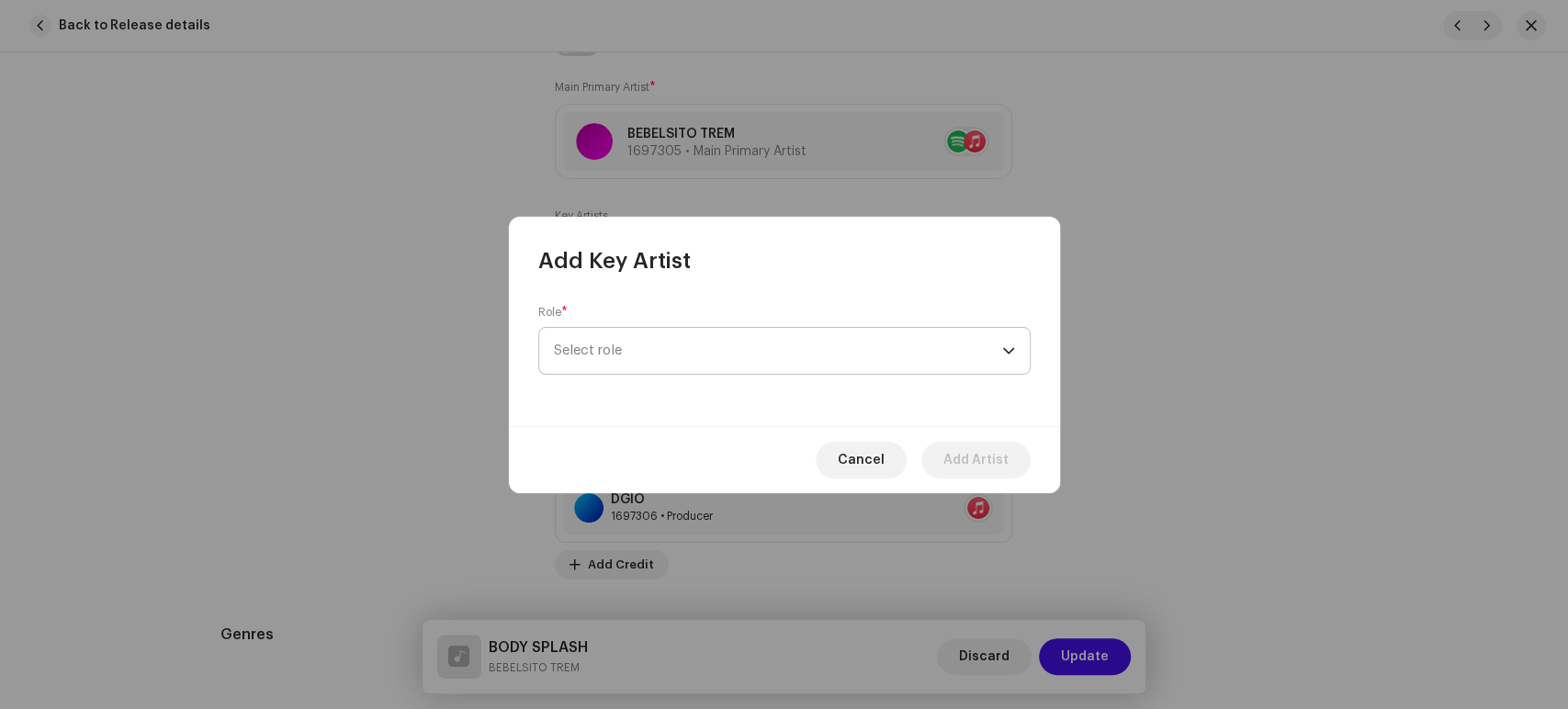
click at [588, 356] on span "Select role" at bounding box center [777, 351] width 448 height 46
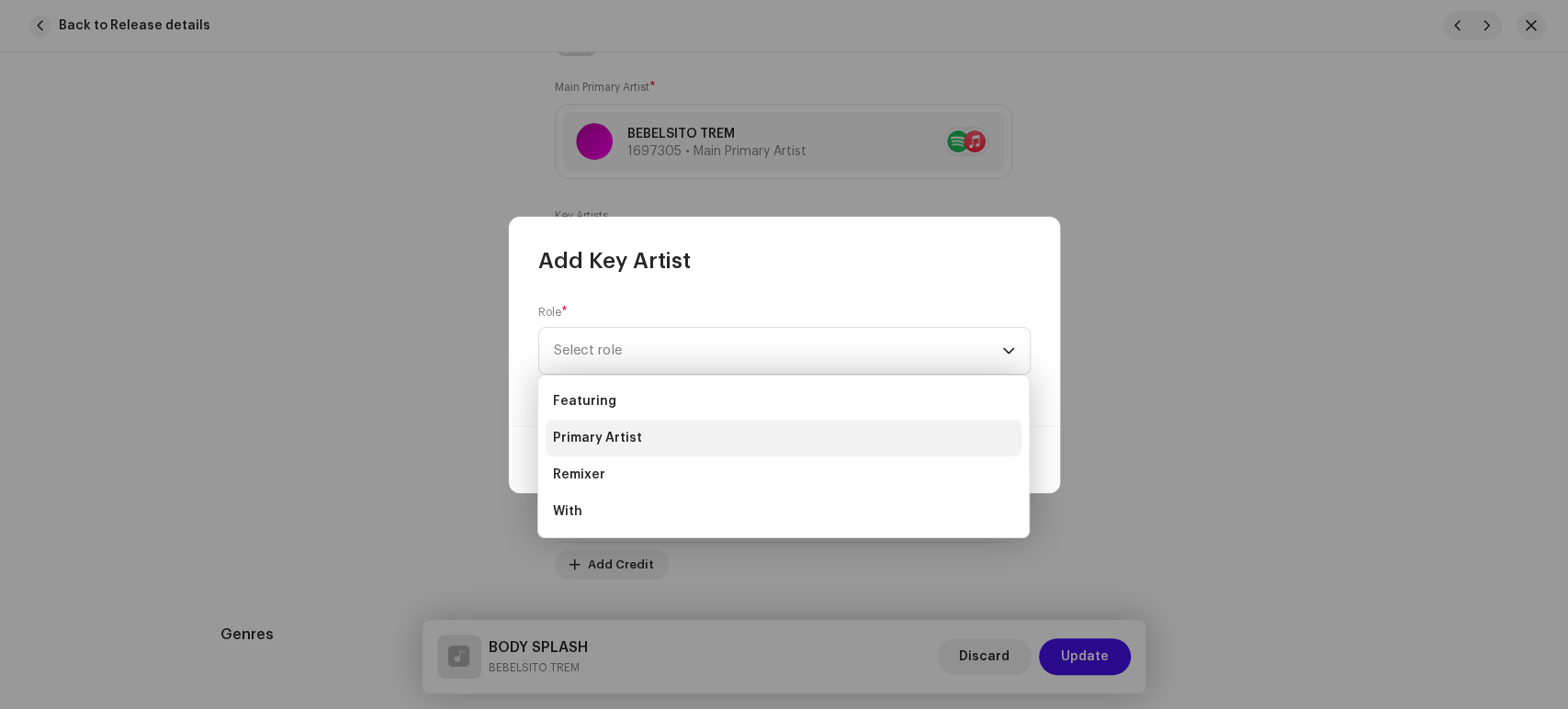
click at [596, 424] on li "Primary Artist" at bounding box center [783, 438] width 476 height 37
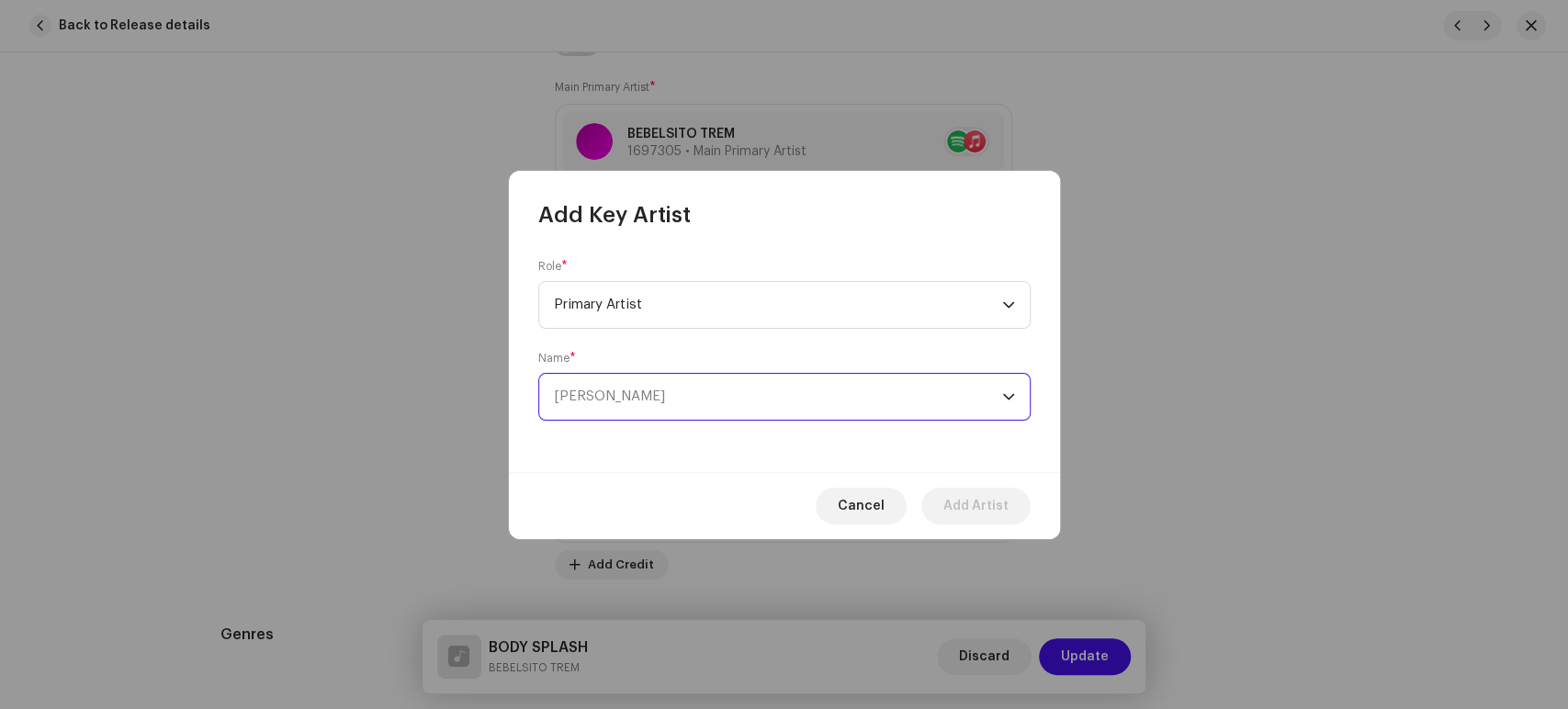
click at [588, 408] on span "[PERSON_NAME]" at bounding box center [777, 397] width 448 height 46
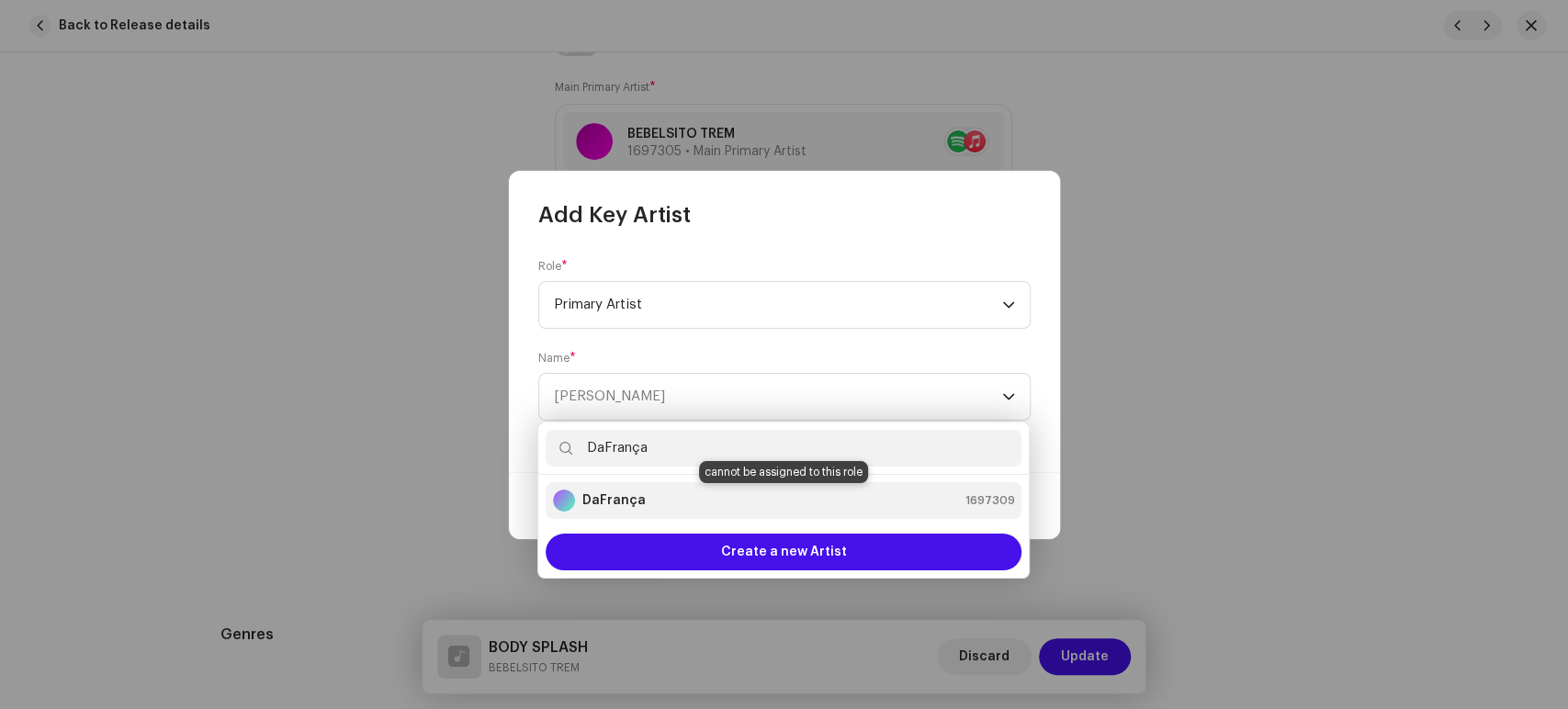
type input "DaFrança"
click at [624, 495] on strong "DaFrança" at bounding box center [614, 501] width 64 height 18
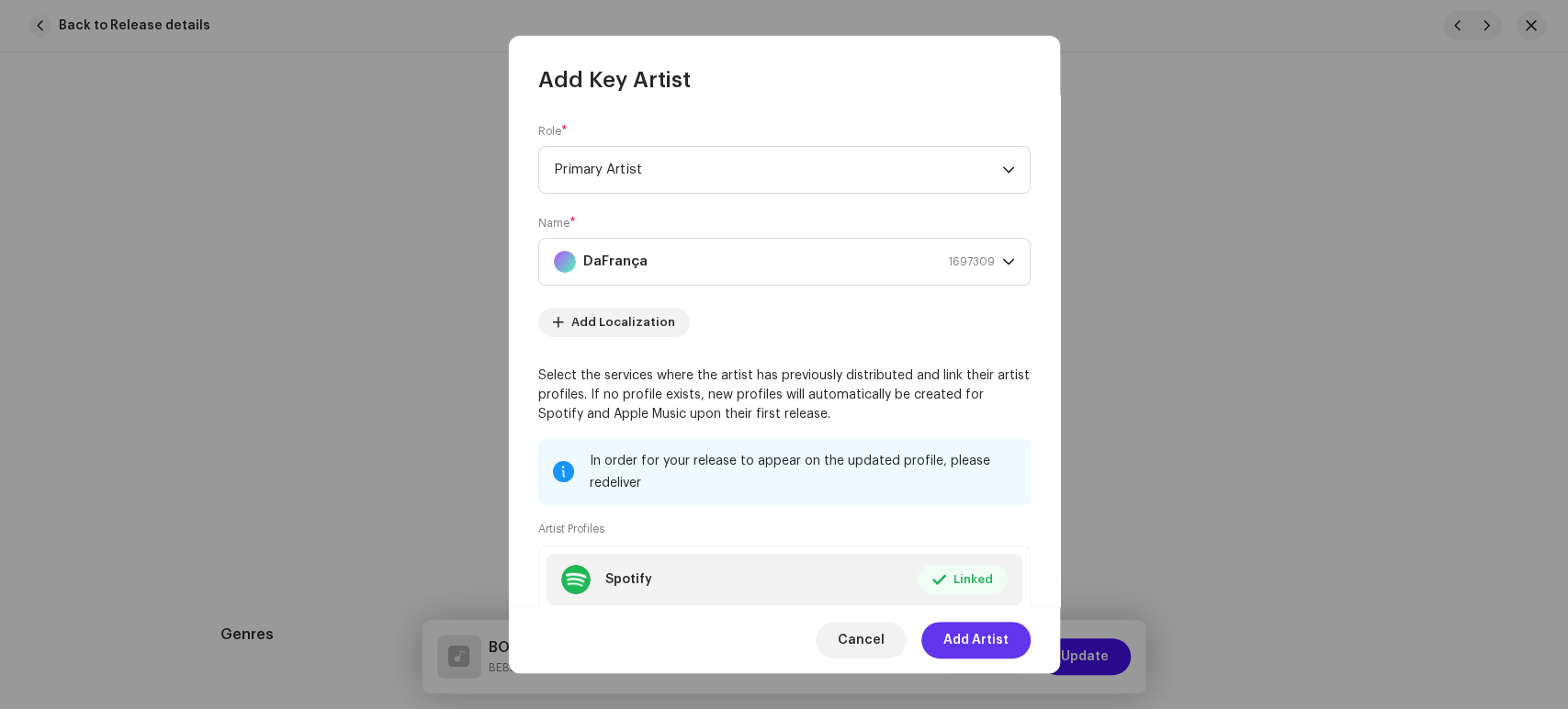
click at [964, 635] on span "Add Artist" at bounding box center [976, 639] width 65 height 37
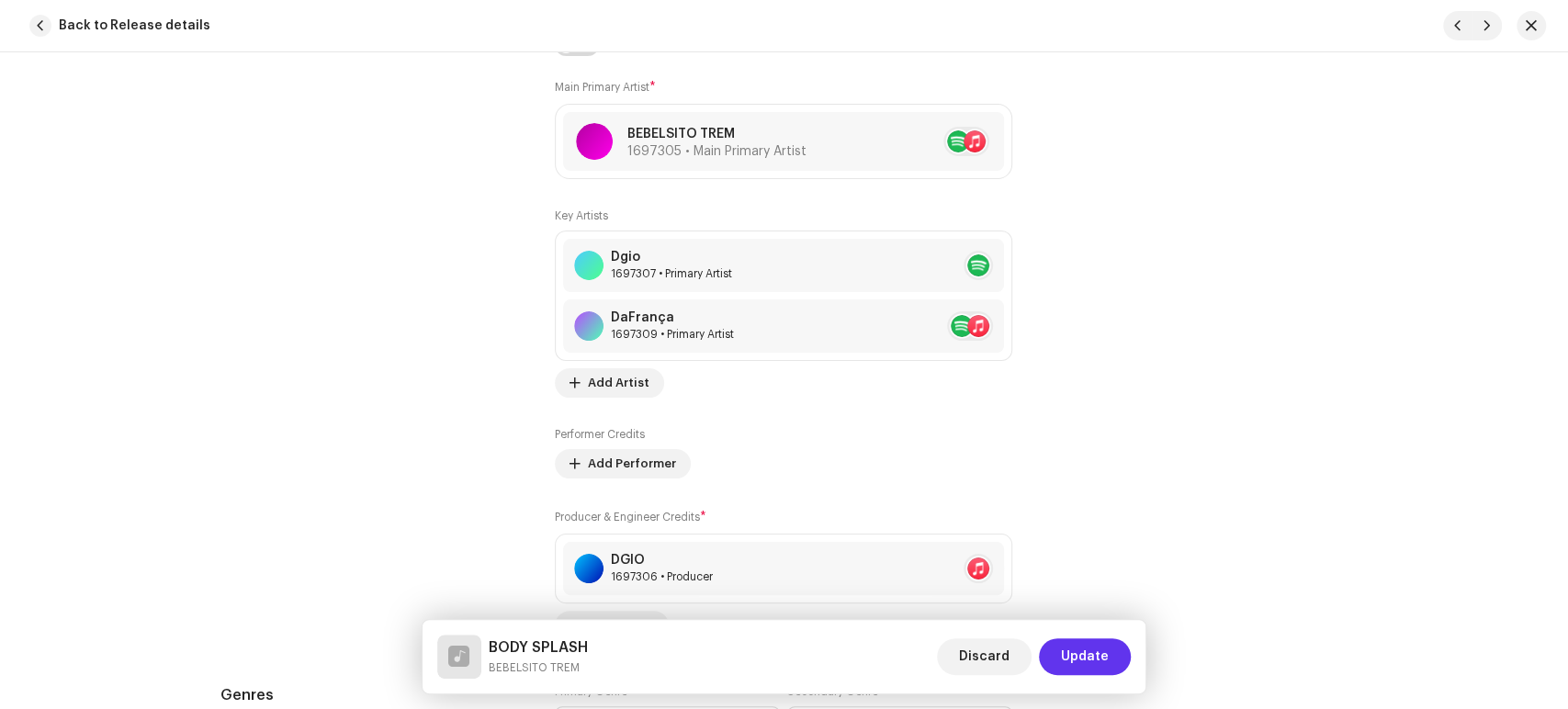
click at [1114, 654] on button "Update" at bounding box center [1084, 656] width 92 height 37
